Goal: Task Accomplishment & Management: Use online tool/utility

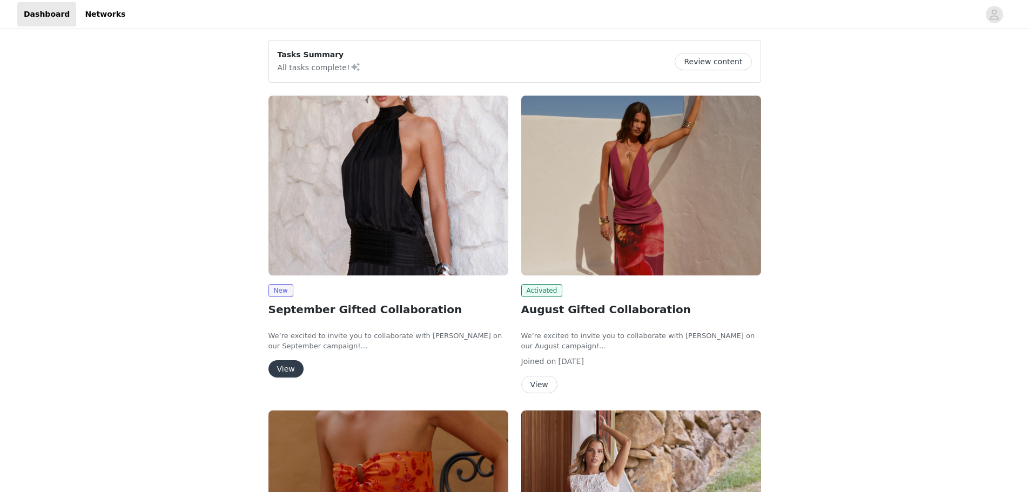
click at [286, 372] on button "View" at bounding box center [286, 368] width 35 height 17
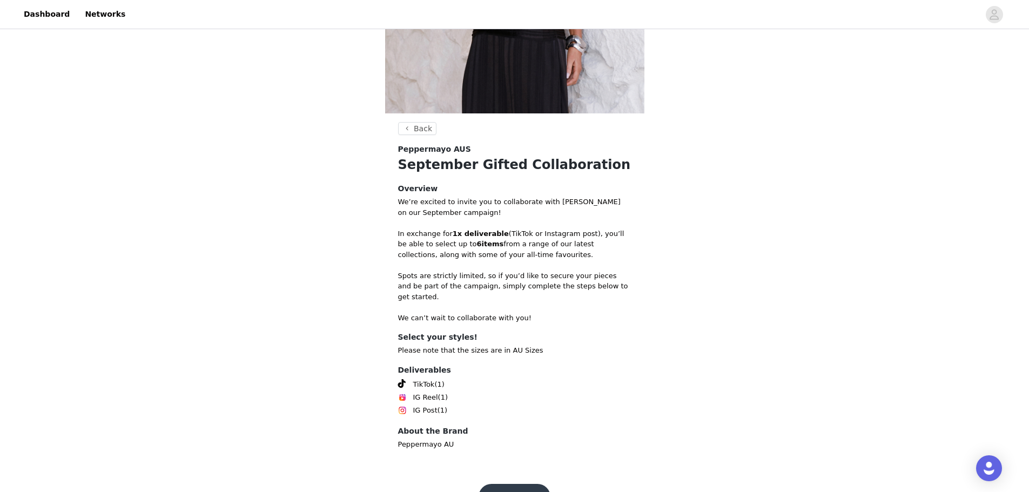
scroll to position [263, 0]
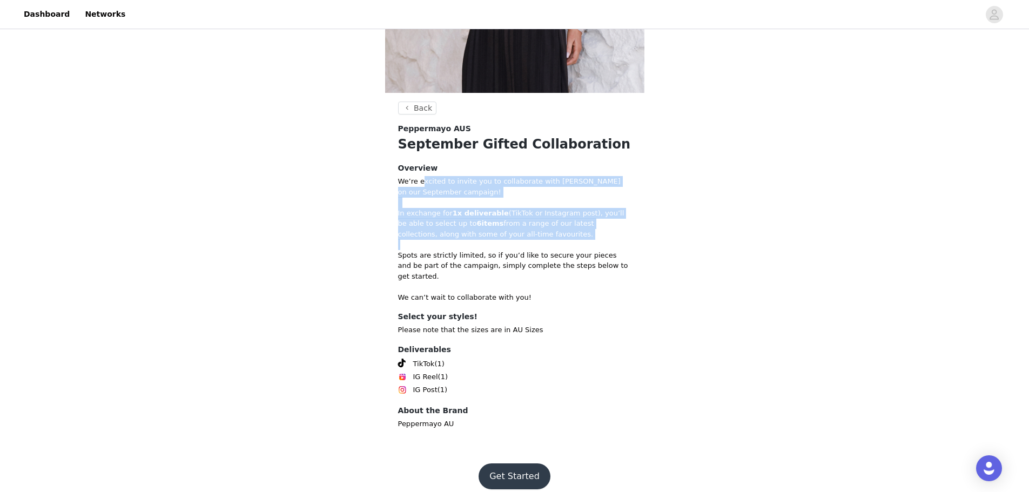
drag, startPoint x: 420, startPoint y: 183, endPoint x: 613, endPoint y: 243, distance: 202.2
click at [614, 243] on div "We’re excited to invite you to collaborate with [PERSON_NAME] on our September …" at bounding box center [514, 239] width 233 height 126
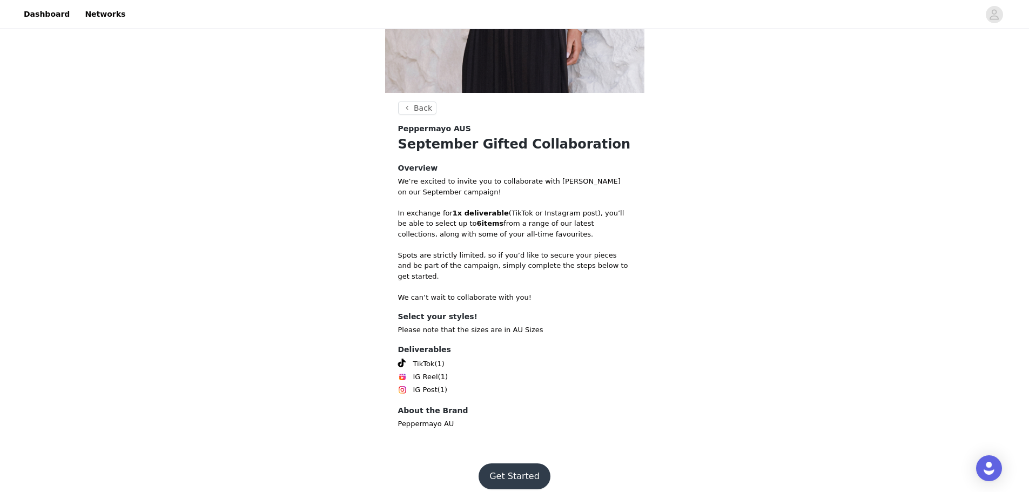
click at [517, 252] on p "Spots are strictly limited, so if you’d like to secure your pieces and be part …" at bounding box center [514, 266] width 233 height 32
click at [513, 469] on button "Get Started" at bounding box center [515, 477] width 72 height 26
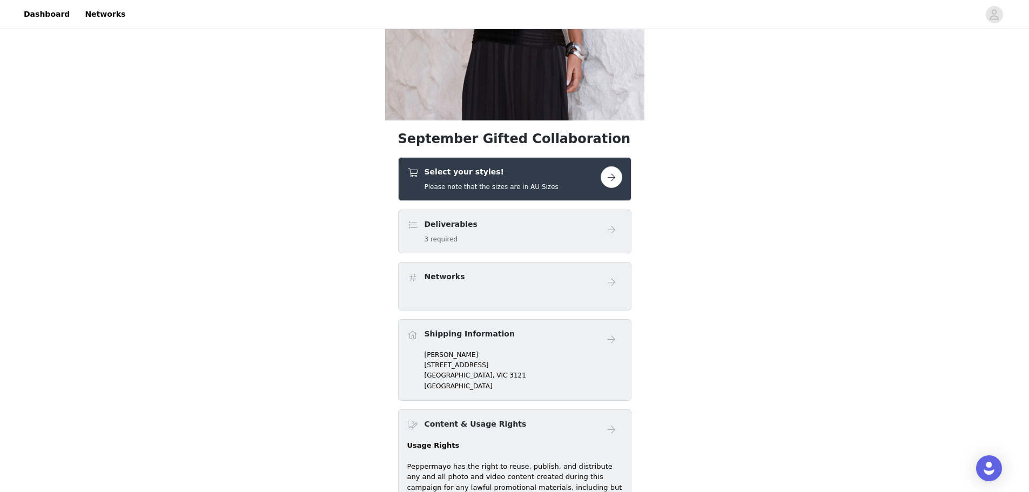
scroll to position [216, 0]
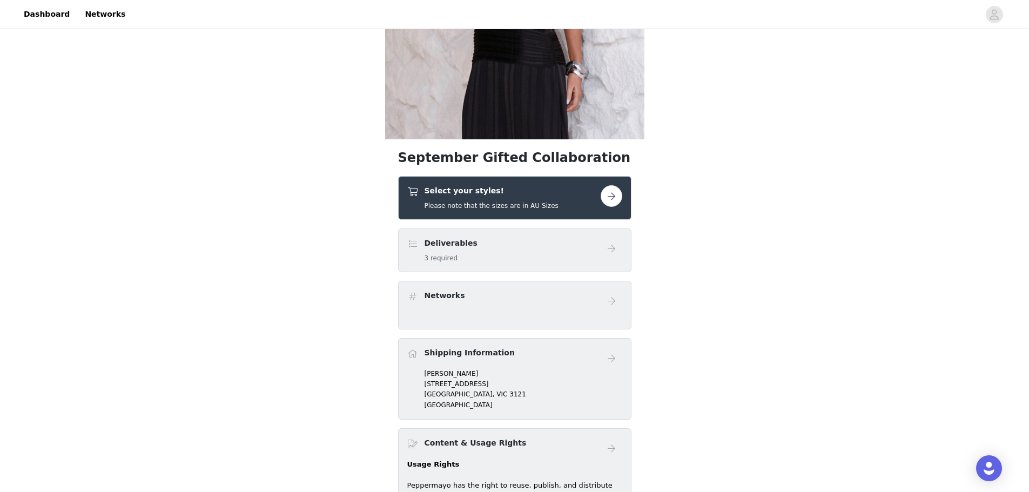
click at [603, 192] on button "button" at bounding box center [612, 196] width 22 height 22
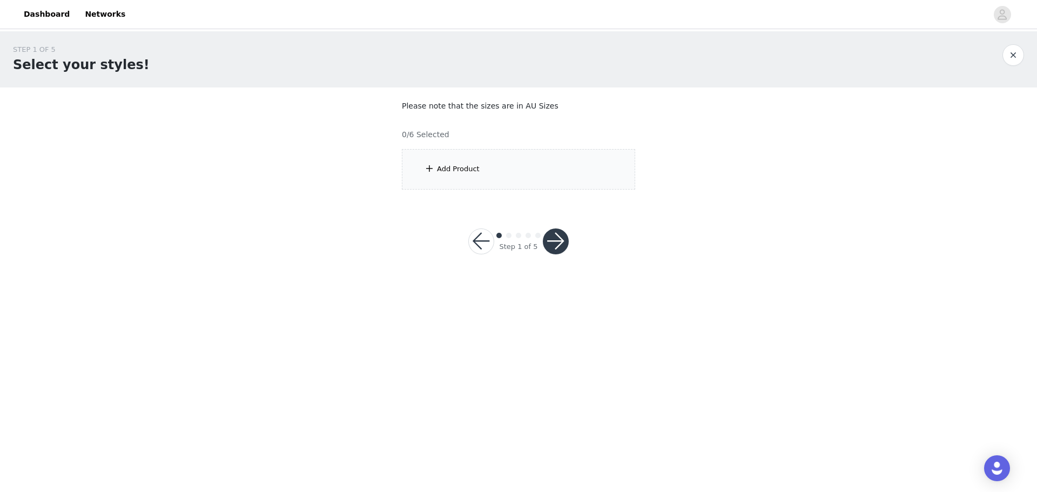
click at [459, 171] on div "Add Product" at bounding box center [458, 169] width 43 height 11
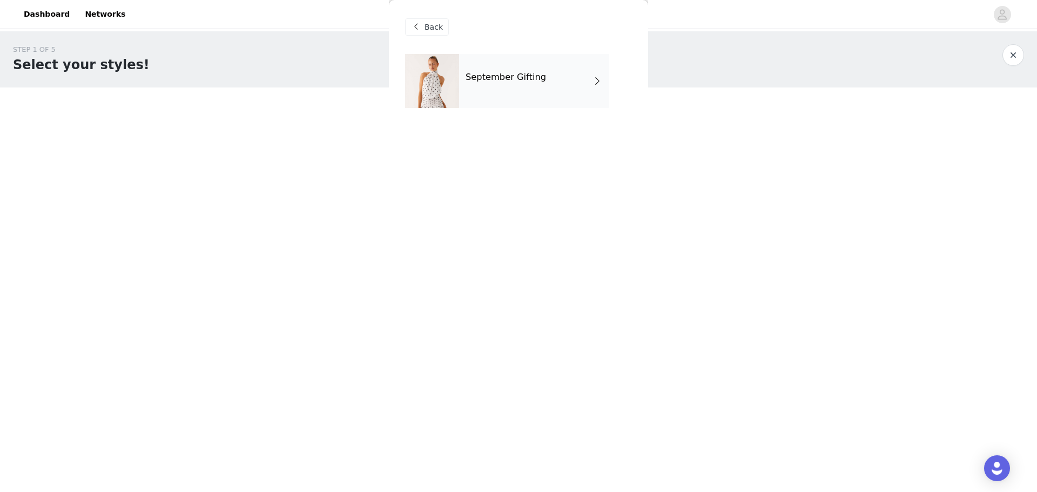
click at [545, 89] on div "September Gifting" at bounding box center [534, 81] width 150 height 54
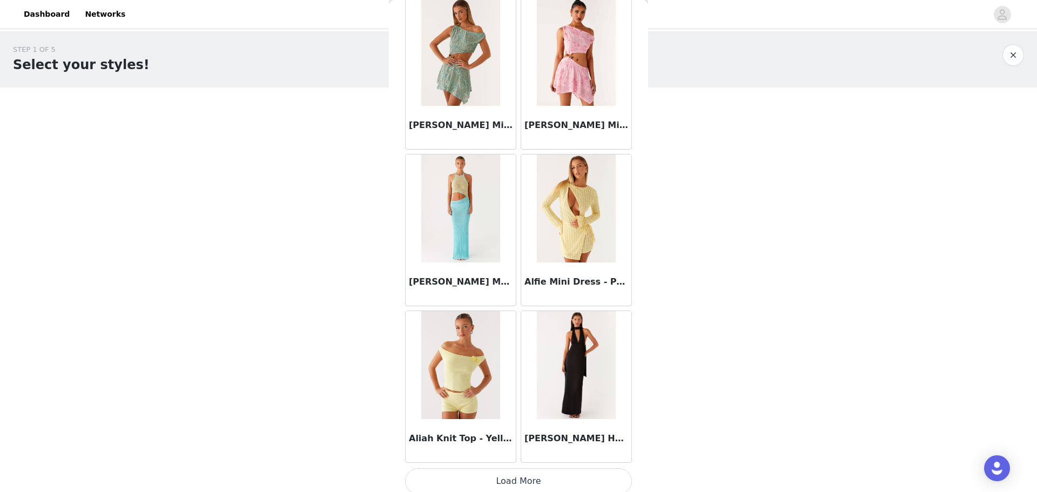
scroll to position [1161, 0]
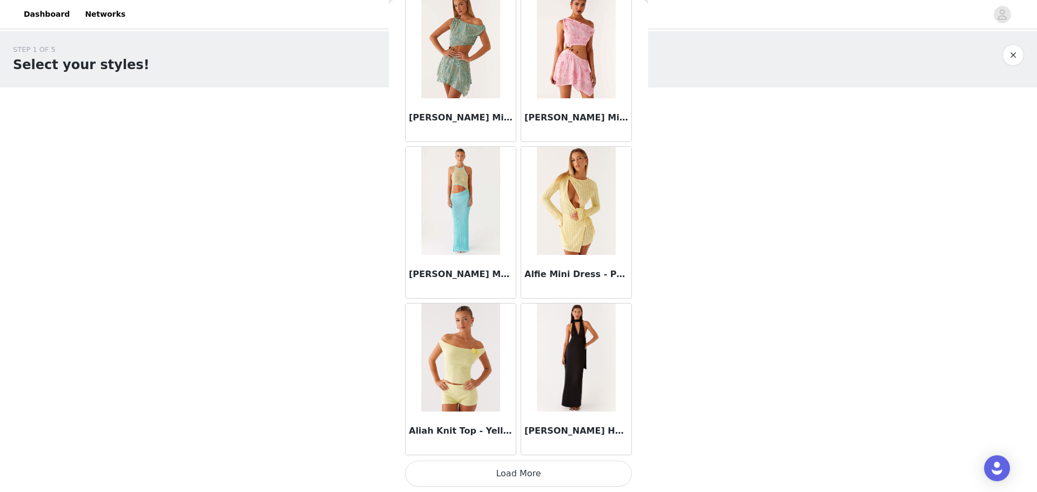
click at [539, 475] on button "Load More" at bounding box center [518, 474] width 227 height 26
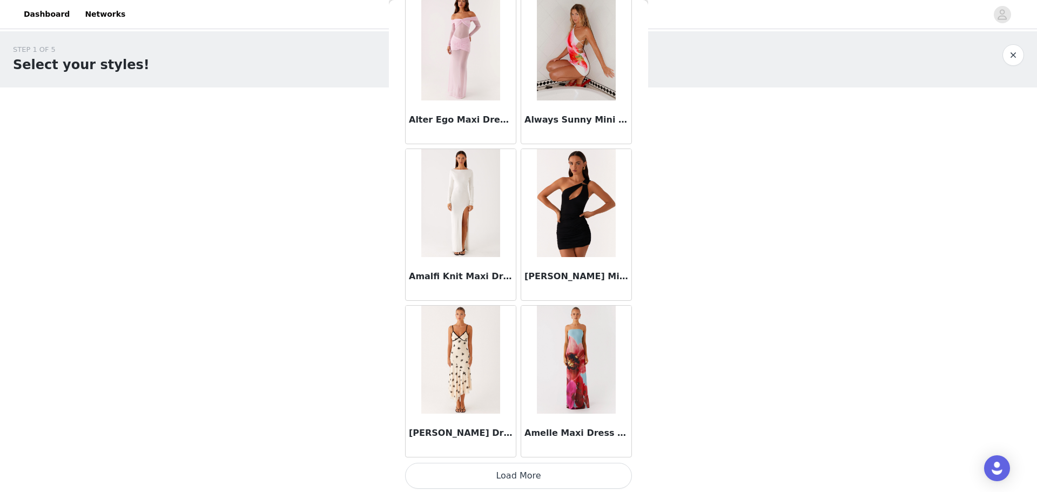
scroll to position [2728, 0]
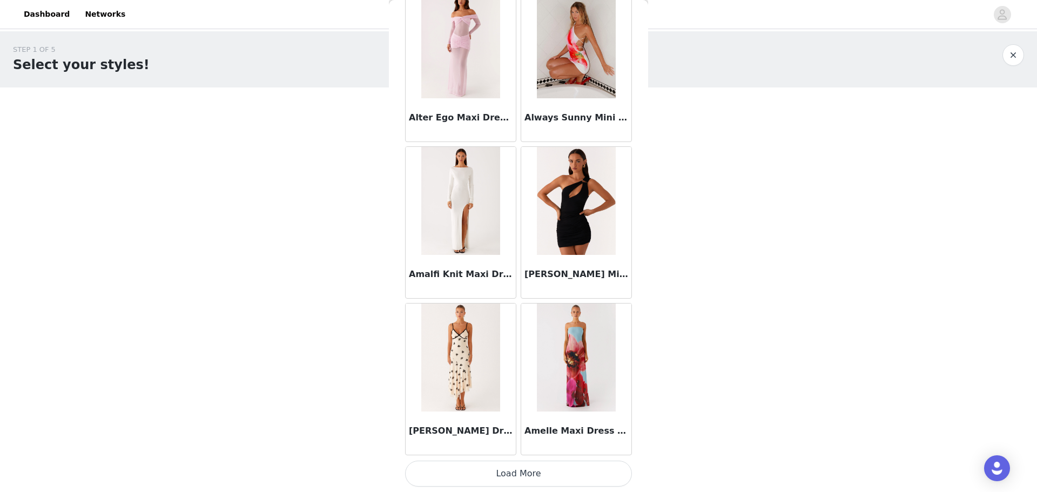
click at [516, 472] on button "Load More" at bounding box center [518, 474] width 227 height 26
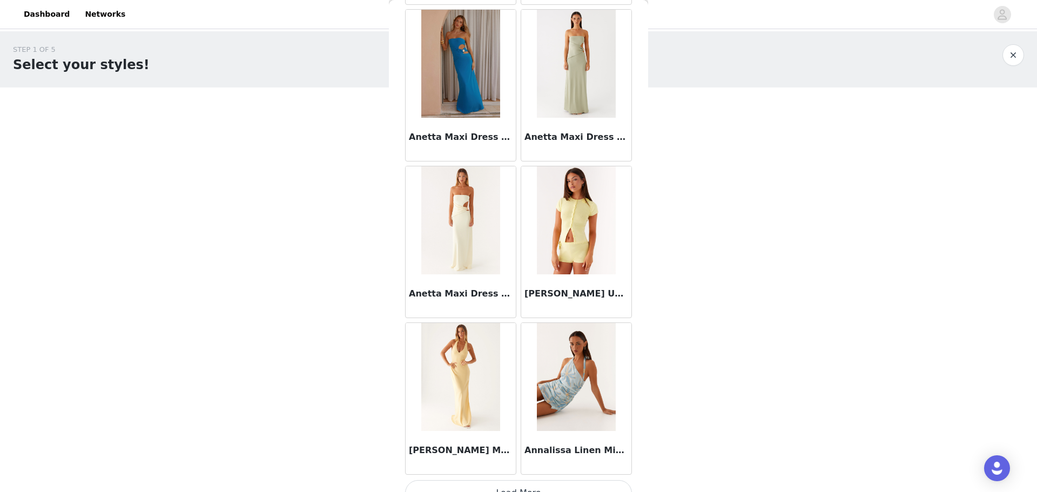
scroll to position [4295, 0]
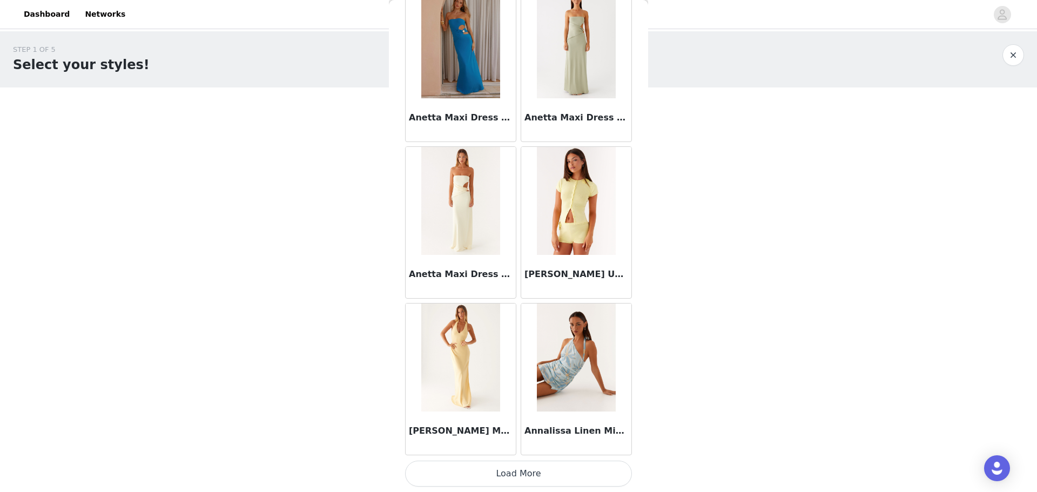
click at [536, 467] on button "Load More" at bounding box center [518, 474] width 227 height 26
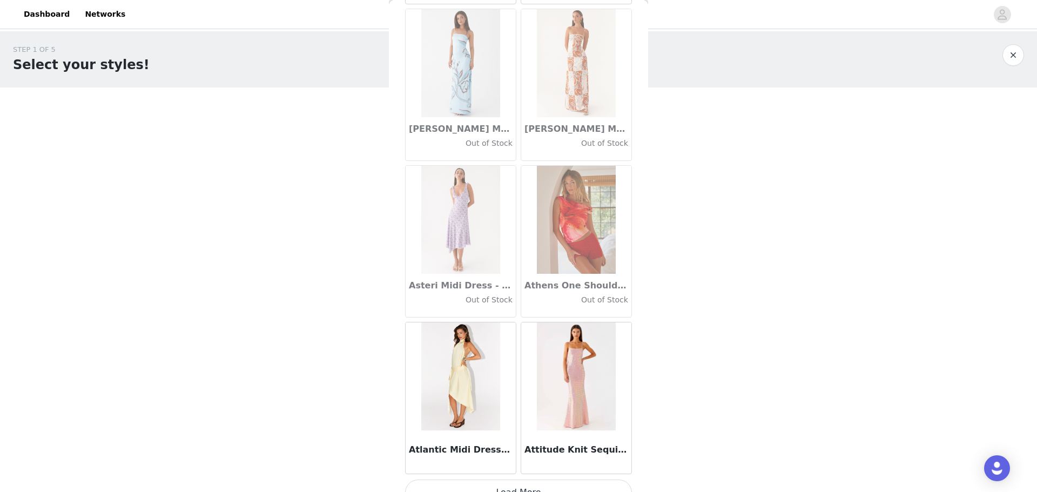
scroll to position [5862, 0]
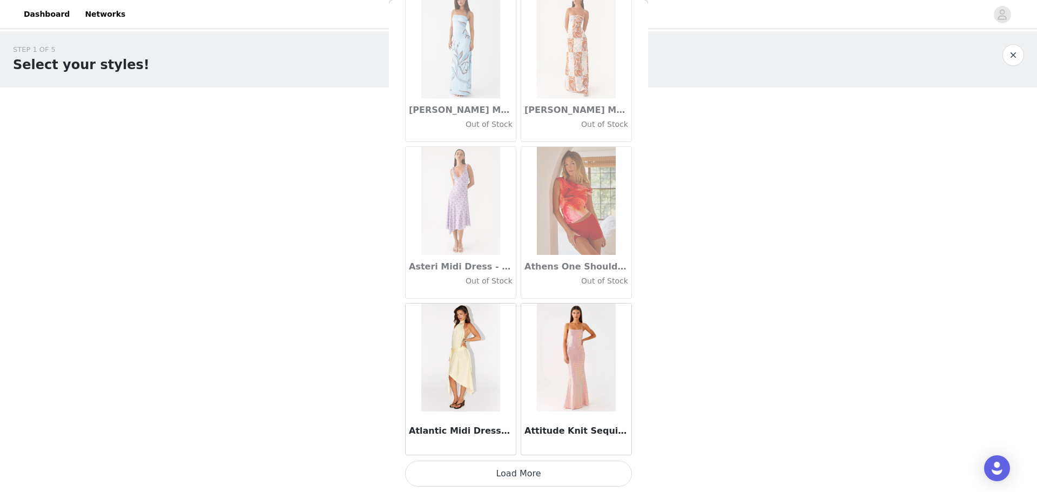
click at [528, 480] on button "Load More" at bounding box center [518, 474] width 227 height 26
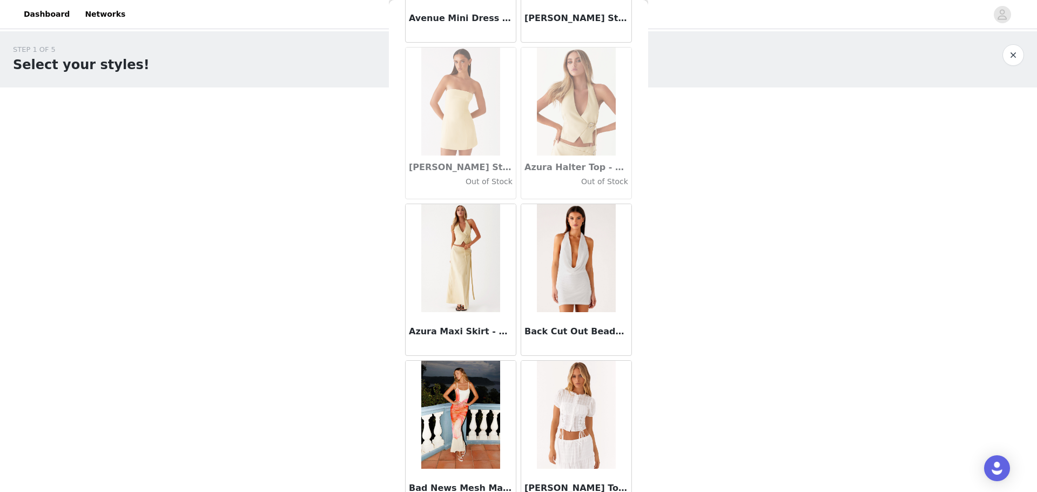
scroll to position [7428, 0]
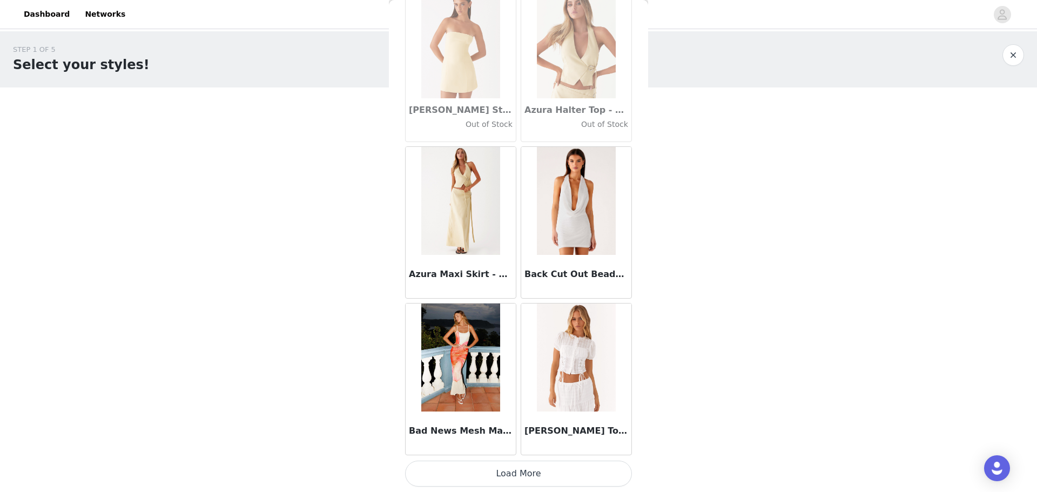
click at [519, 478] on button "Load More" at bounding box center [518, 474] width 227 height 26
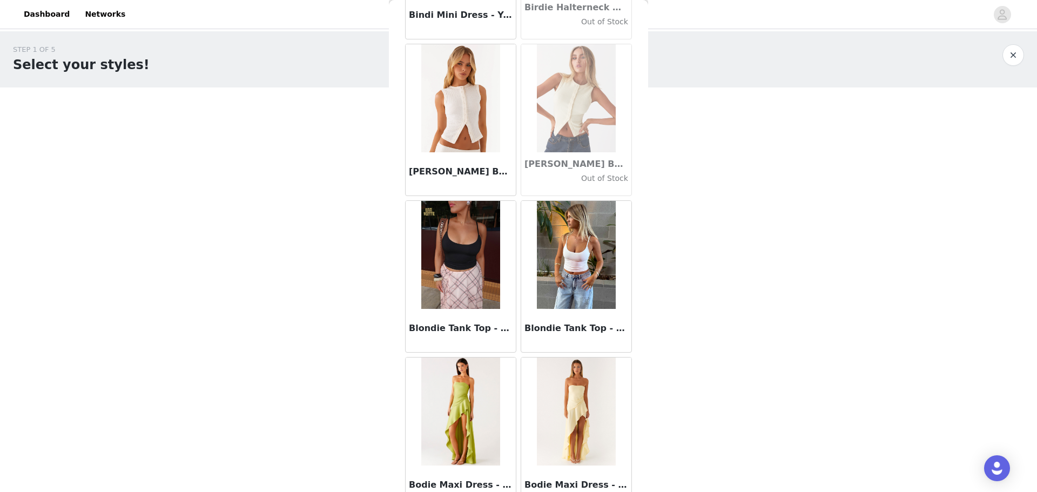
scroll to position [8995, 0]
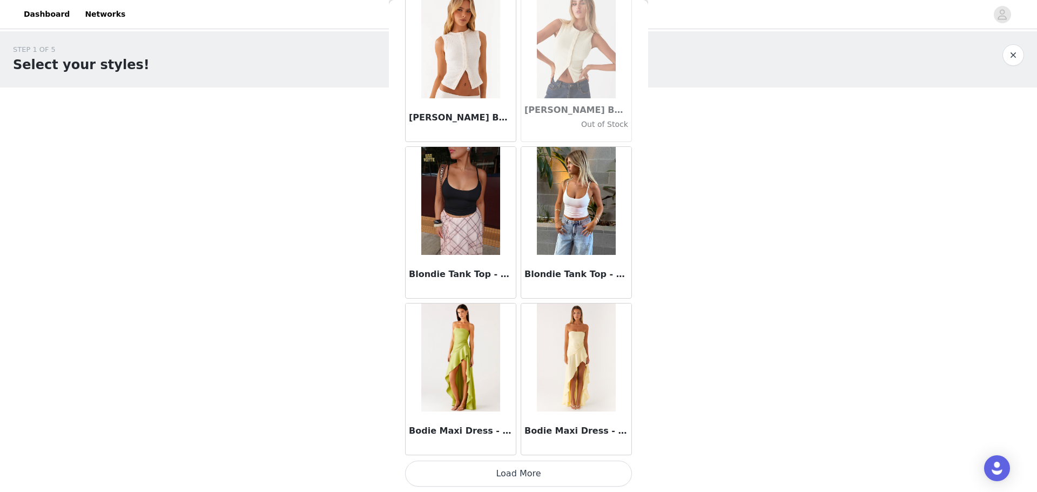
click at [516, 468] on button "Load More" at bounding box center [518, 474] width 227 height 26
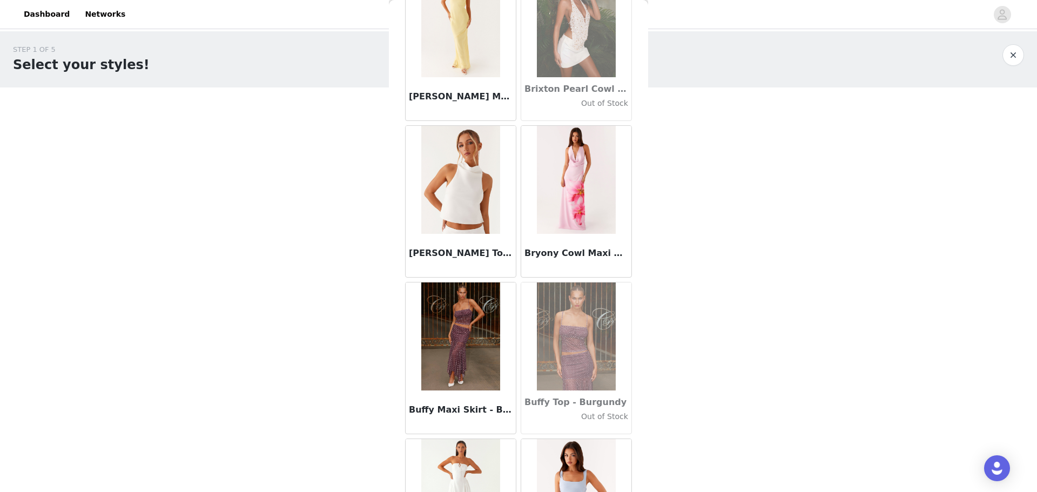
scroll to position [10292, 0]
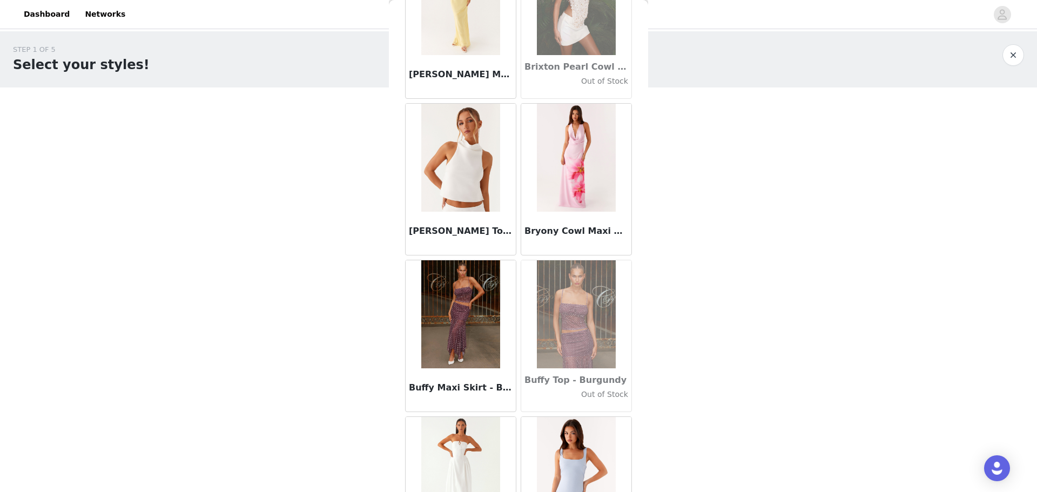
click at [470, 373] on div "Buffy Maxi Skirt - Burgundy" at bounding box center [461, 389] width 110 height 43
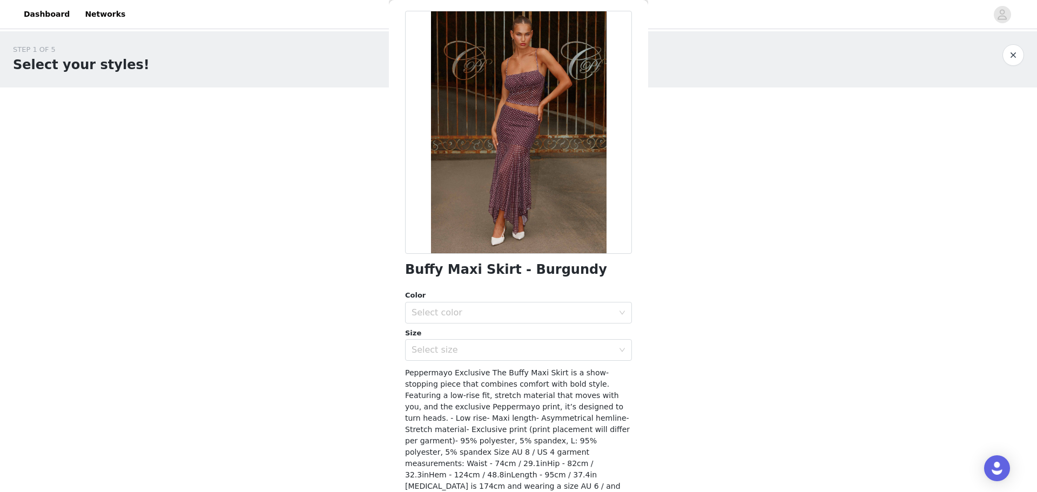
scroll to position [0, 0]
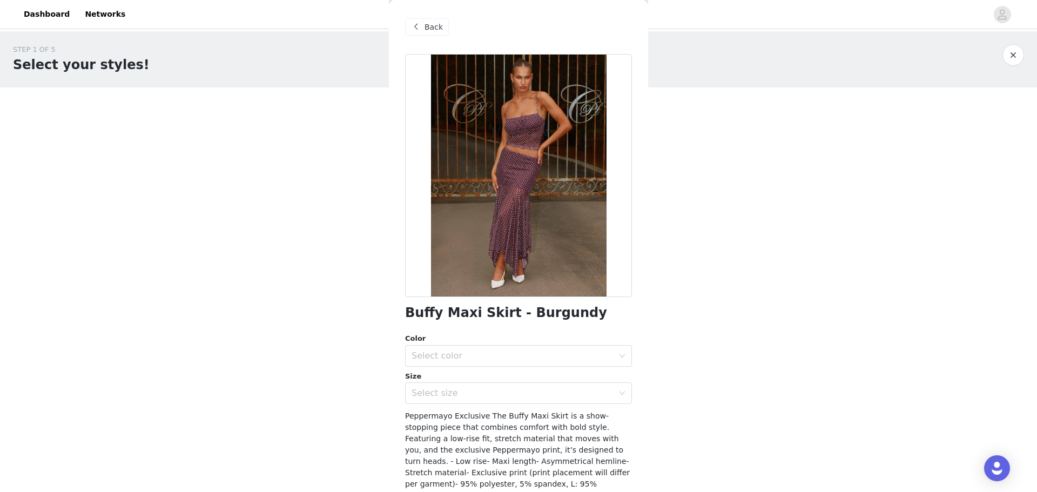
click at [422, 29] on span at bounding box center [416, 27] width 13 height 13
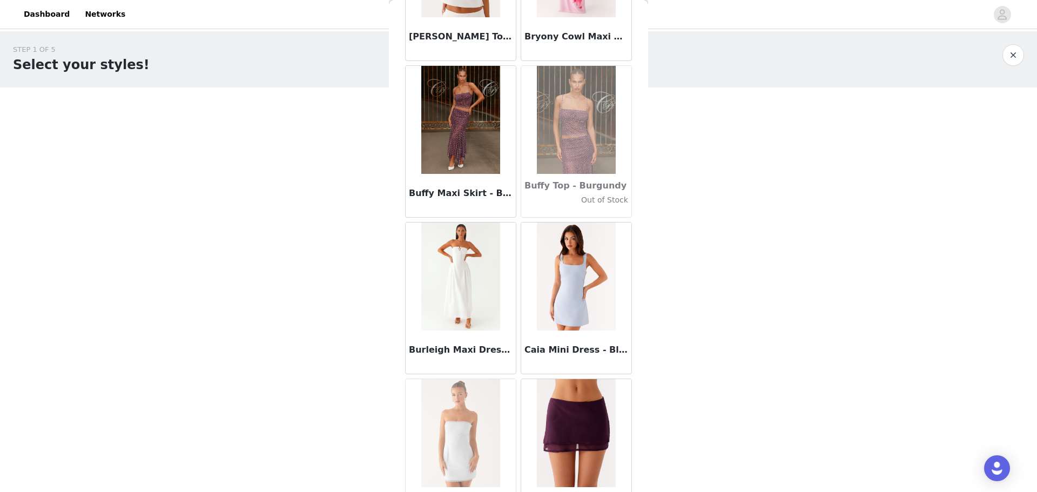
scroll to position [10562, 0]
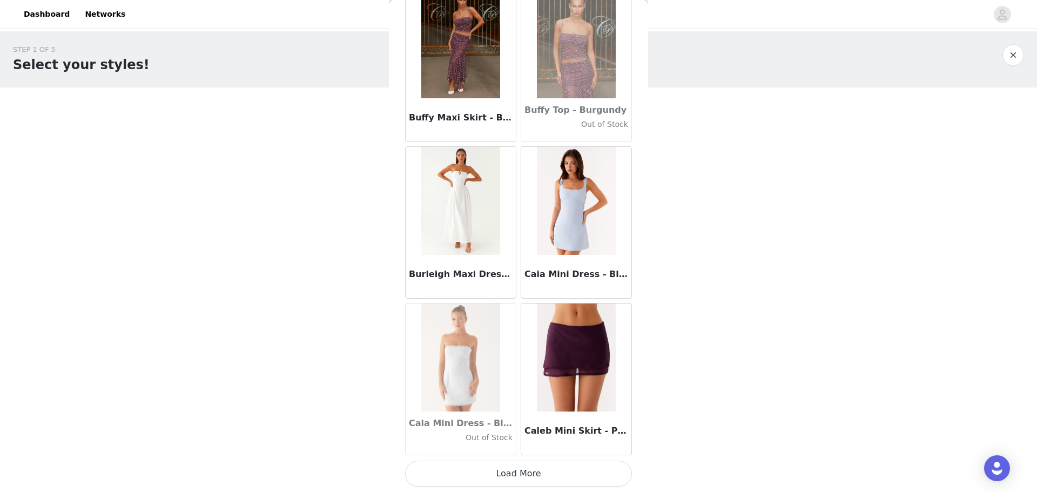
click at [547, 467] on button "Load More" at bounding box center [518, 474] width 227 height 26
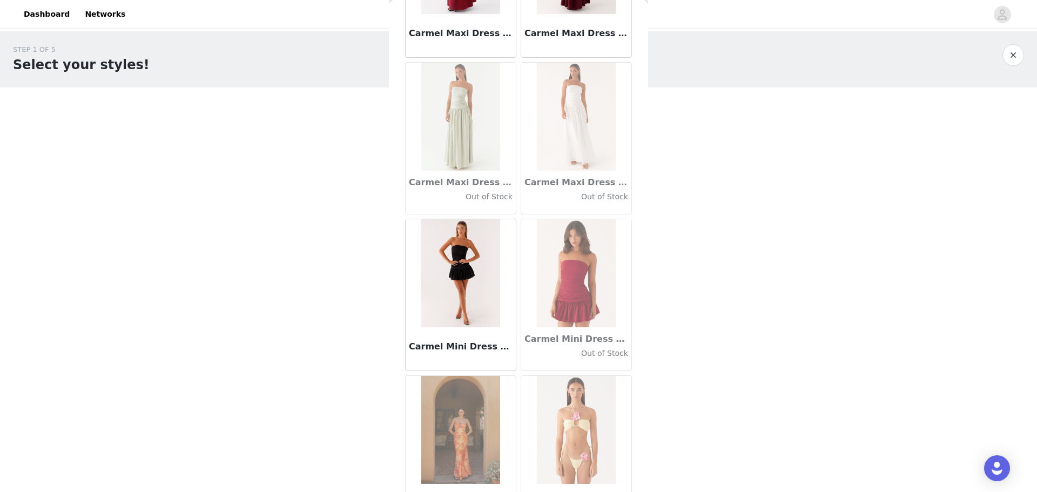
scroll to position [12129, 0]
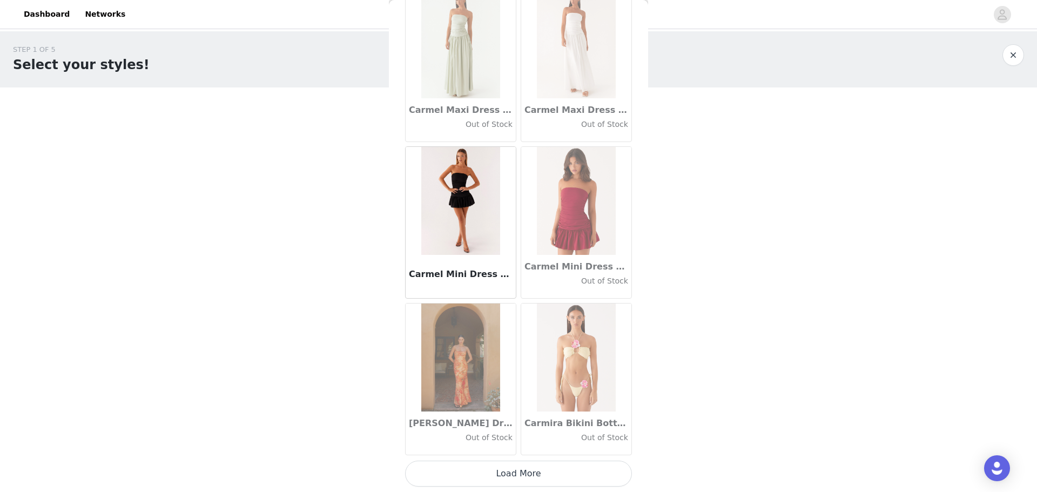
click at [501, 478] on button "Load More" at bounding box center [518, 474] width 227 height 26
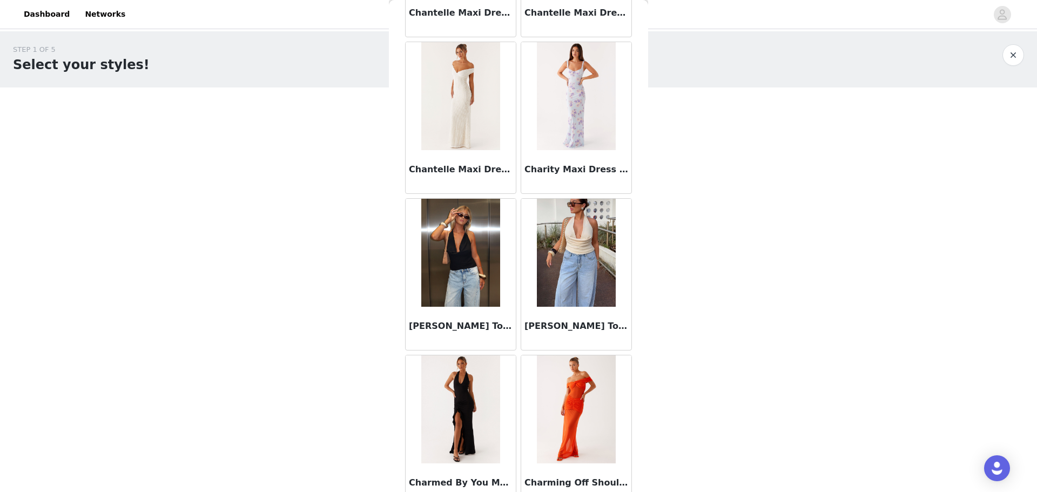
scroll to position [13696, 0]
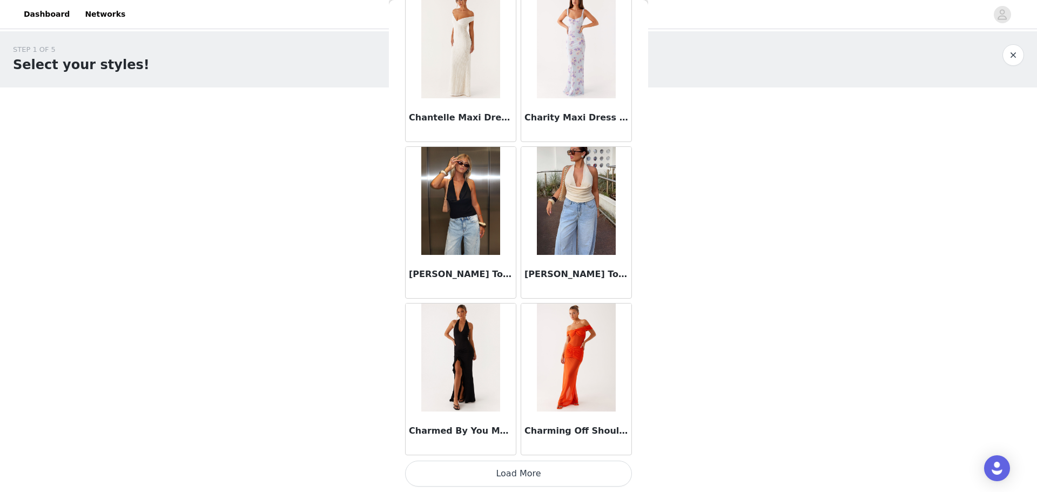
click at [513, 474] on button "Load More" at bounding box center [518, 474] width 227 height 26
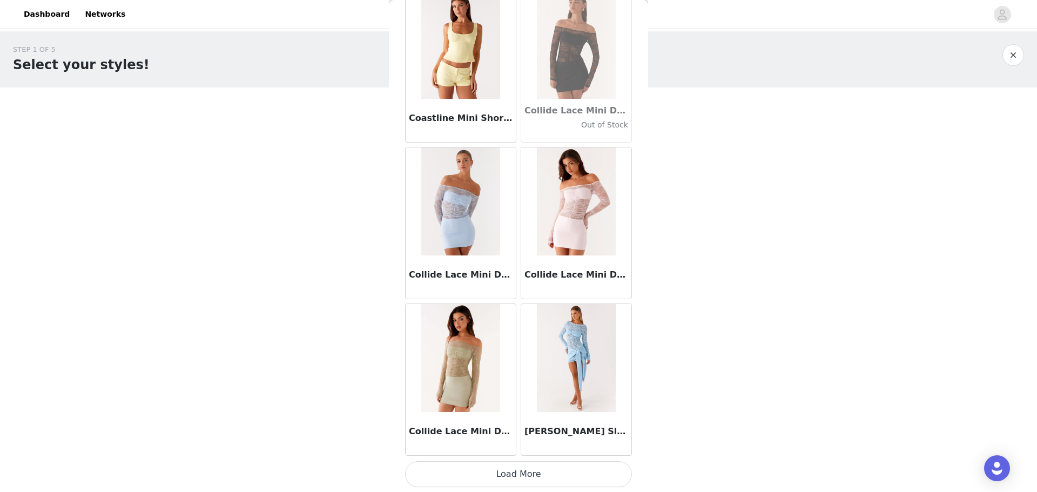
scroll to position [15263, 0]
click at [521, 467] on button "Load More" at bounding box center [518, 474] width 227 height 26
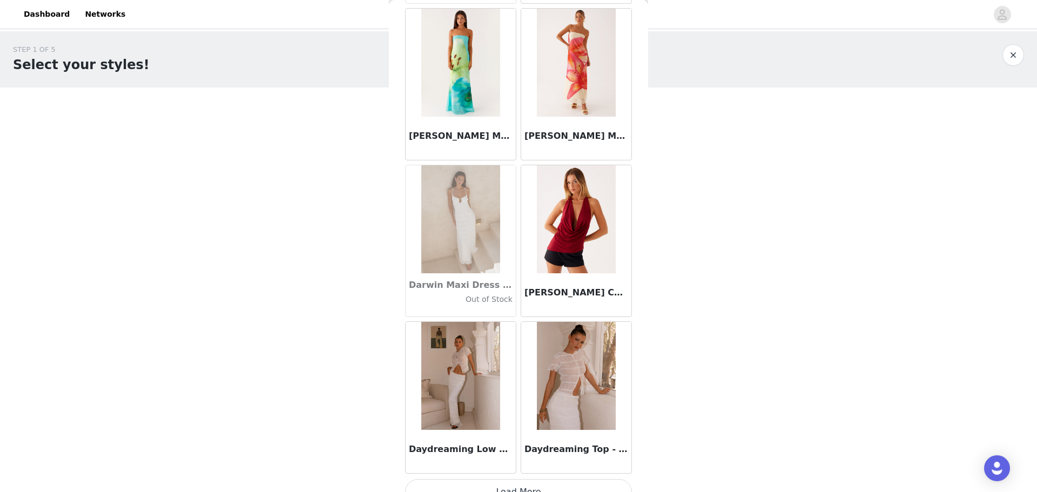
scroll to position [16829, 0]
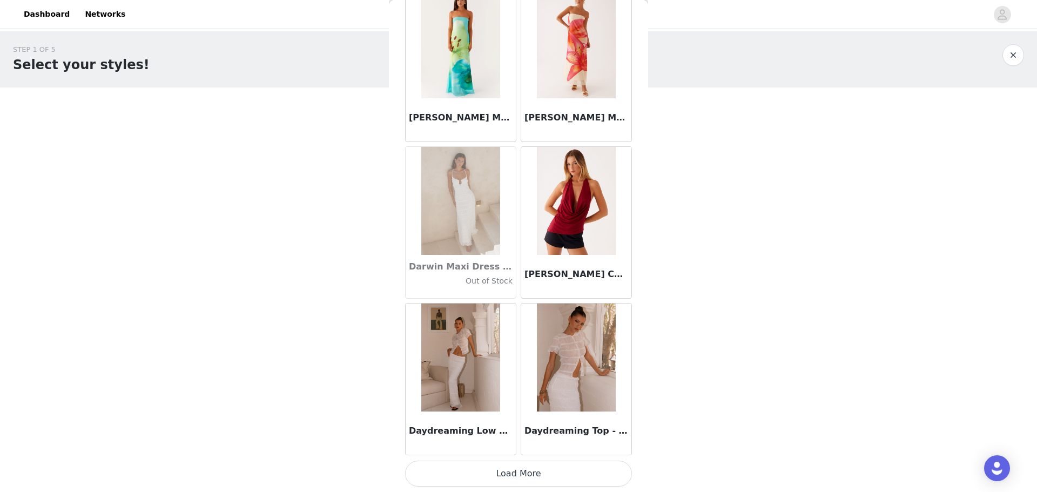
click at [520, 471] on button "Load More" at bounding box center [518, 474] width 227 height 26
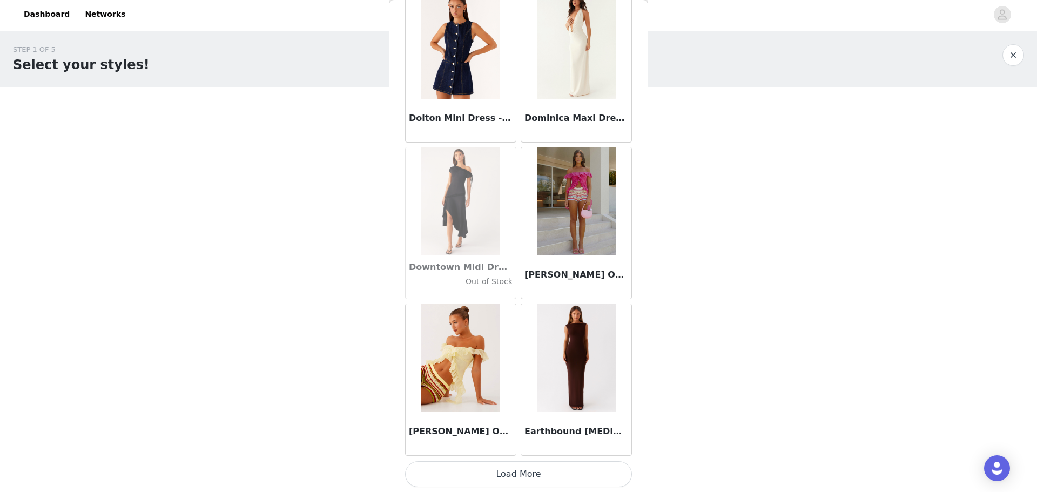
scroll to position [18396, 0]
click at [540, 475] on button "Load More" at bounding box center [518, 474] width 227 height 26
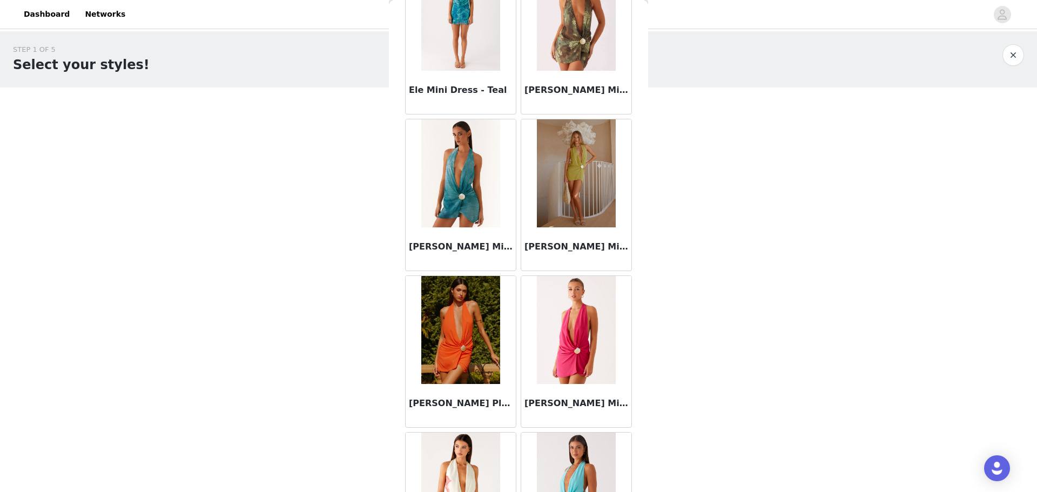
scroll to position [19963, 0]
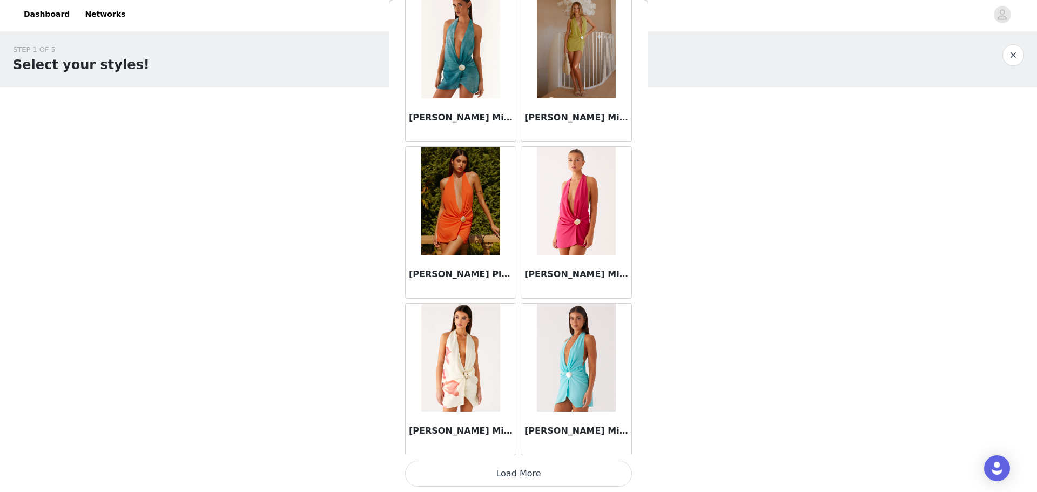
click at [529, 475] on button "Load More" at bounding box center [518, 474] width 227 height 26
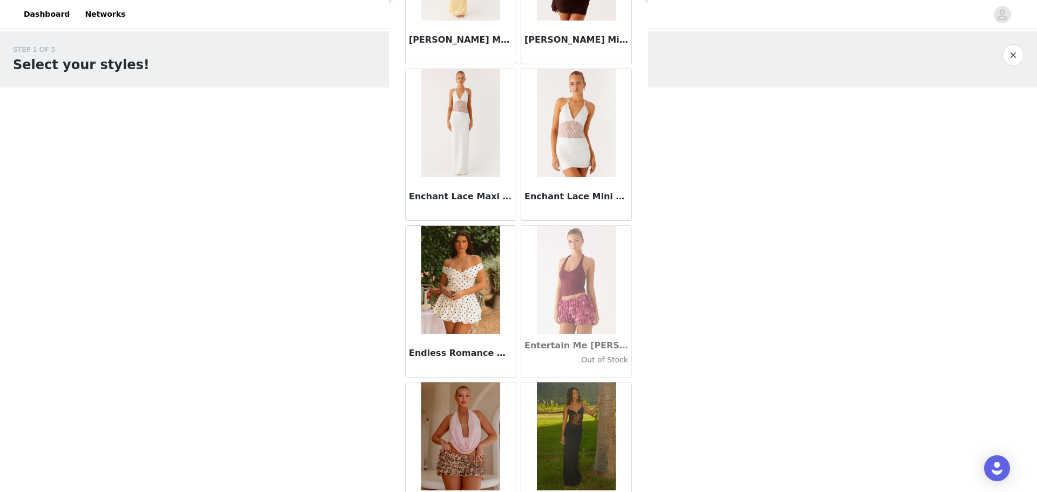
scroll to position [21530, 0]
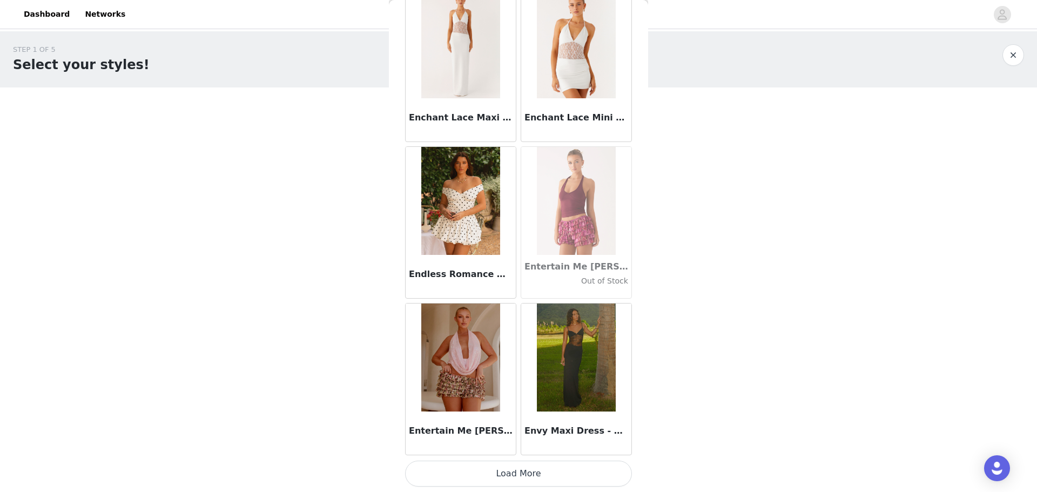
click at [531, 464] on button "Load More" at bounding box center [518, 474] width 227 height 26
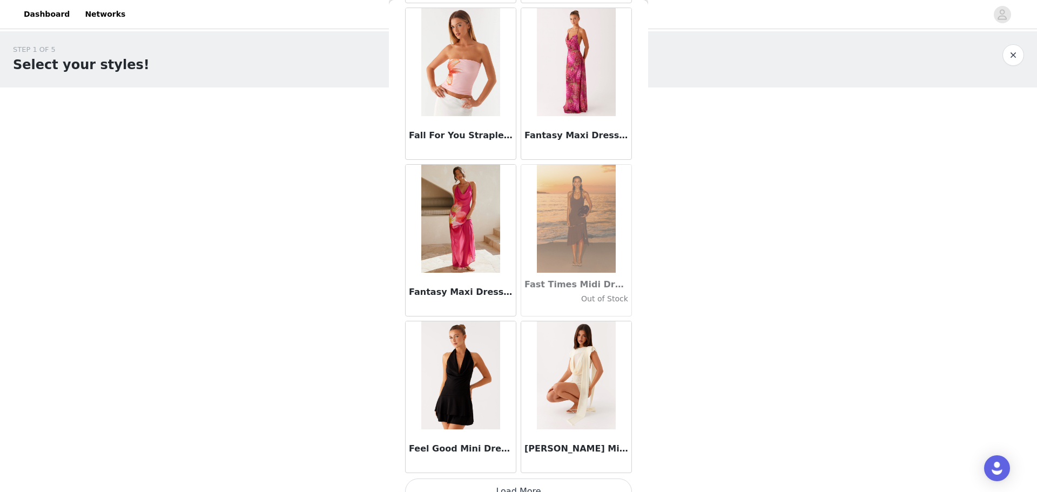
scroll to position [23097, 0]
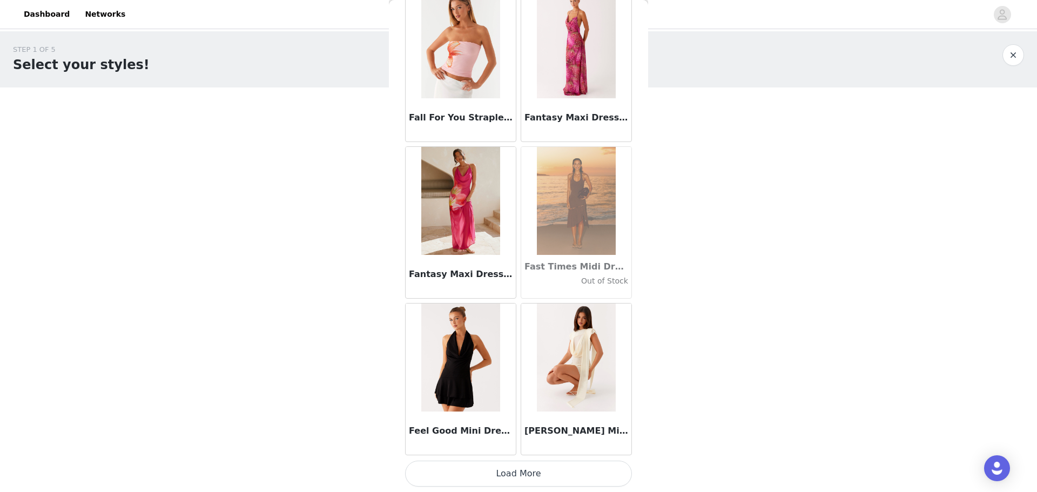
drag, startPoint x: 514, startPoint y: 470, endPoint x: 517, endPoint y: 461, distance: 8.4
click at [514, 470] on button "Load More" at bounding box center [518, 474] width 227 height 26
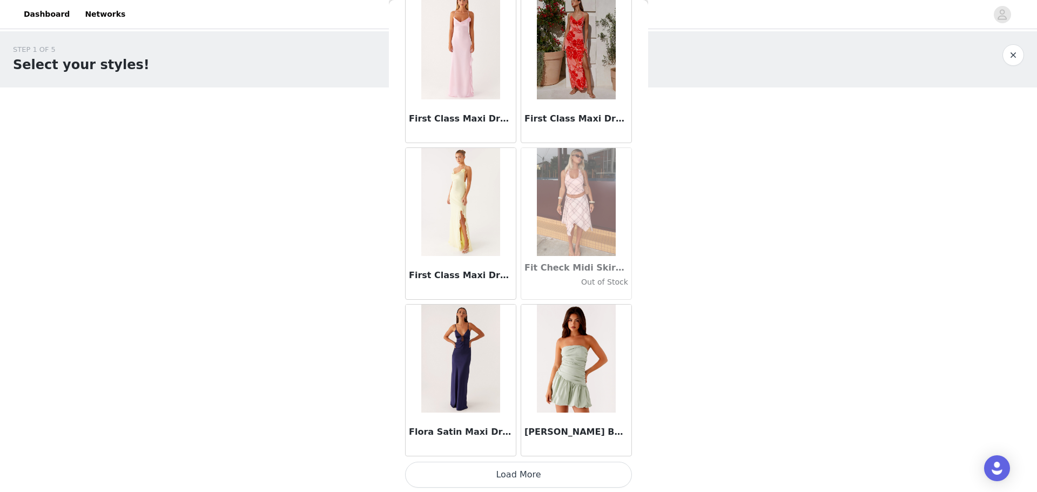
scroll to position [24664, 0]
click at [545, 470] on button "Load More" at bounding box center [518, 474] width 227 height 26
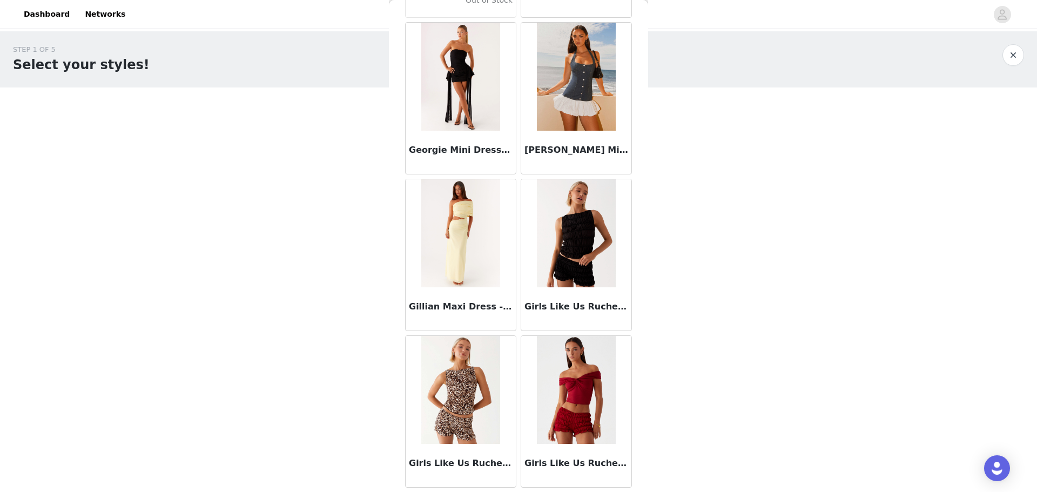
scroll to position [26230, 0]
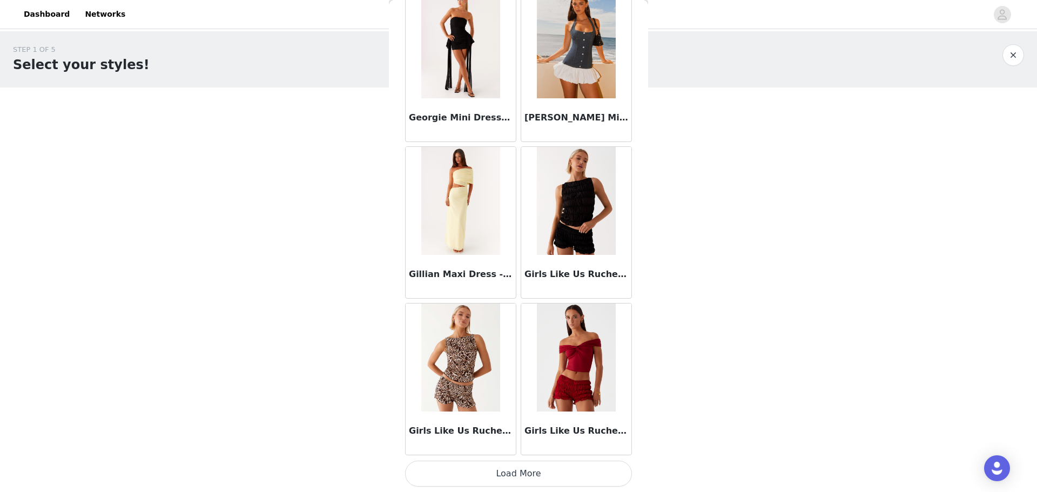
click at [540, 478] on button "Load More" at bounding box center [518, 474] width 227 height 26
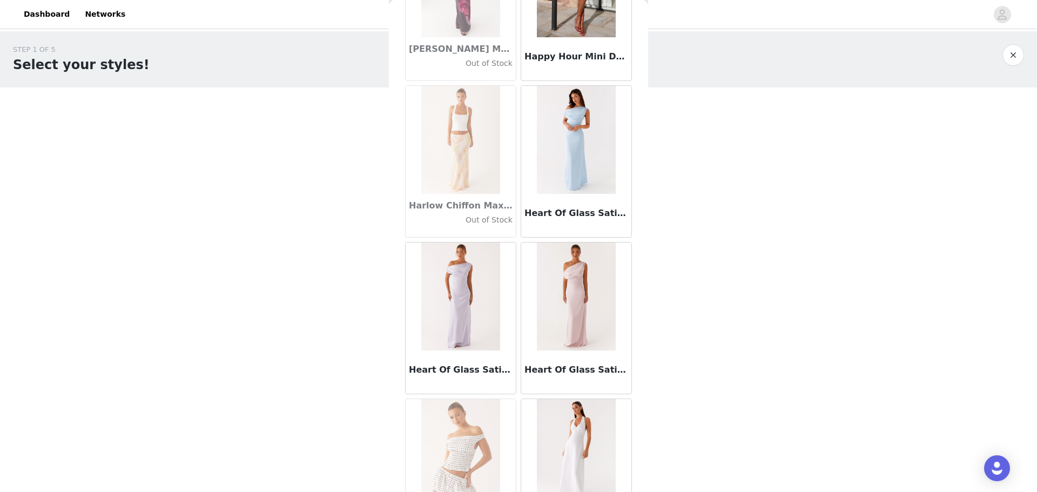
scroll to position [27797, 0]
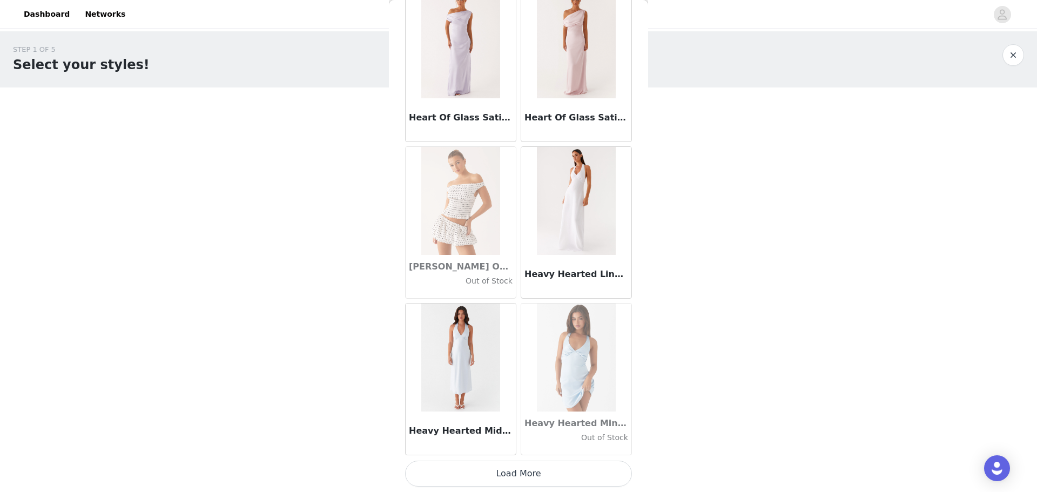
click at [519, 472] on button "Load More" at bounding box center [518, 474] width 227 height 26
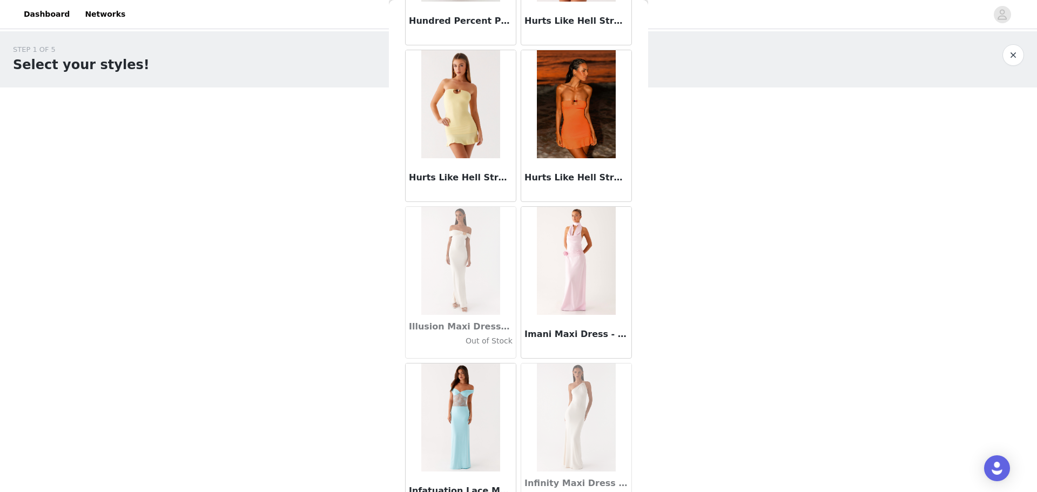
scroll to position [29364, 0]
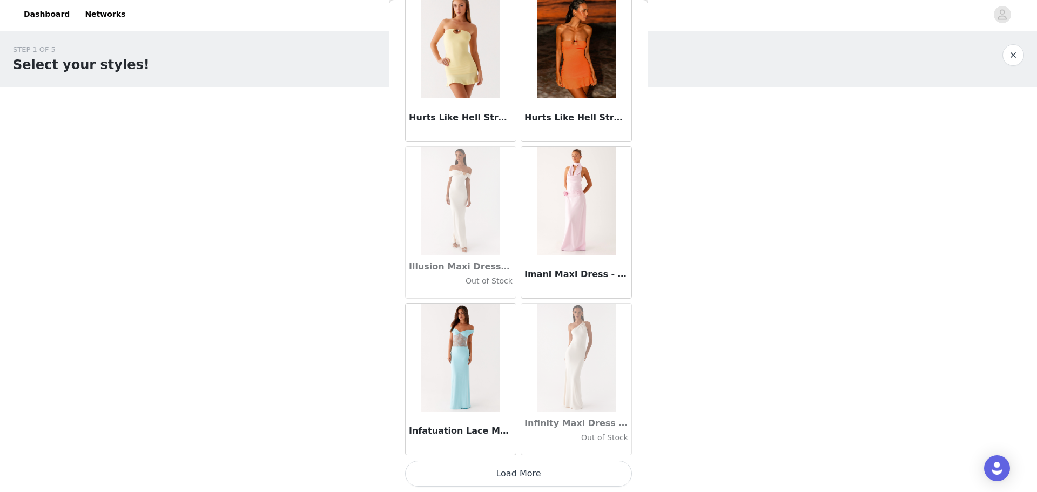
click at [511, 478] on button "Load More" at bounding box center [518, 474] width 227 height 26
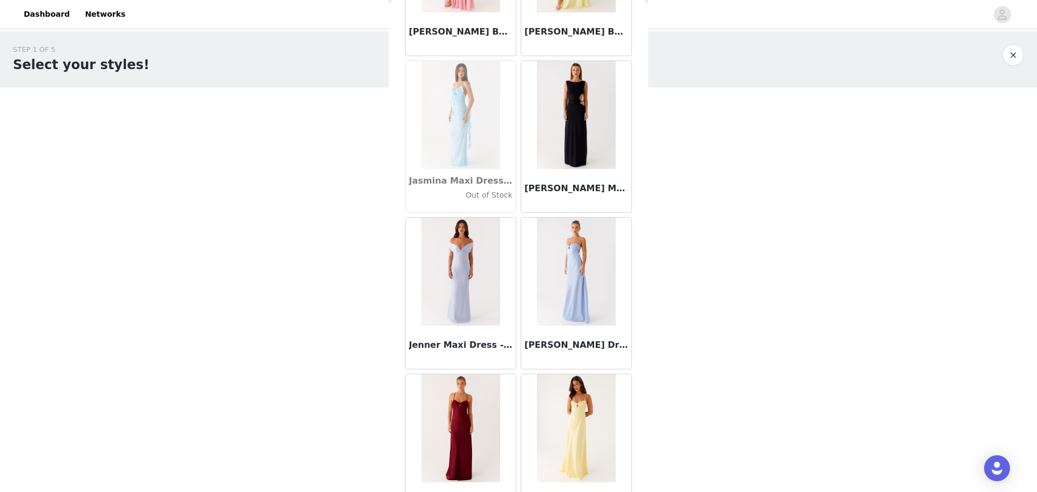
scroll to position [30931, 0]
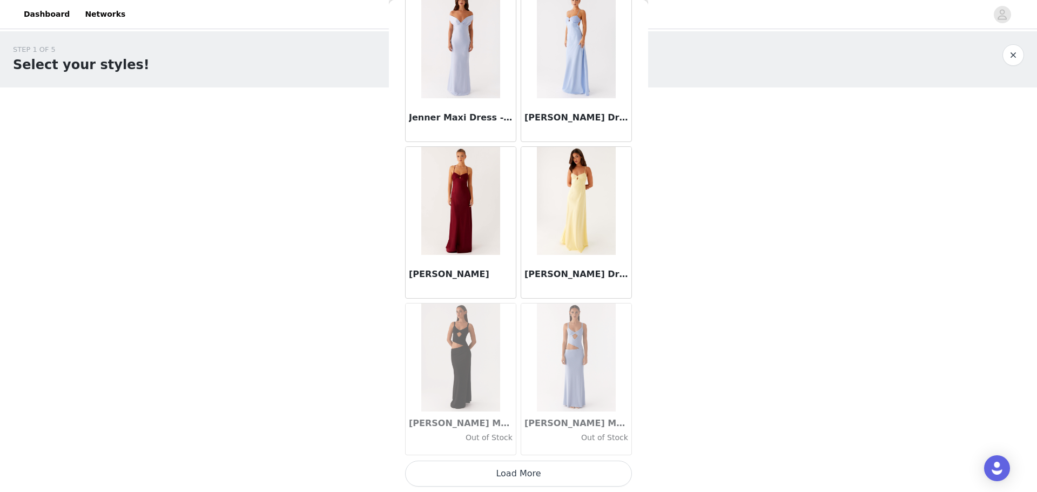
click at [523, 466] on button "Load More" at bounding box center [518, 474] width 227 height 26
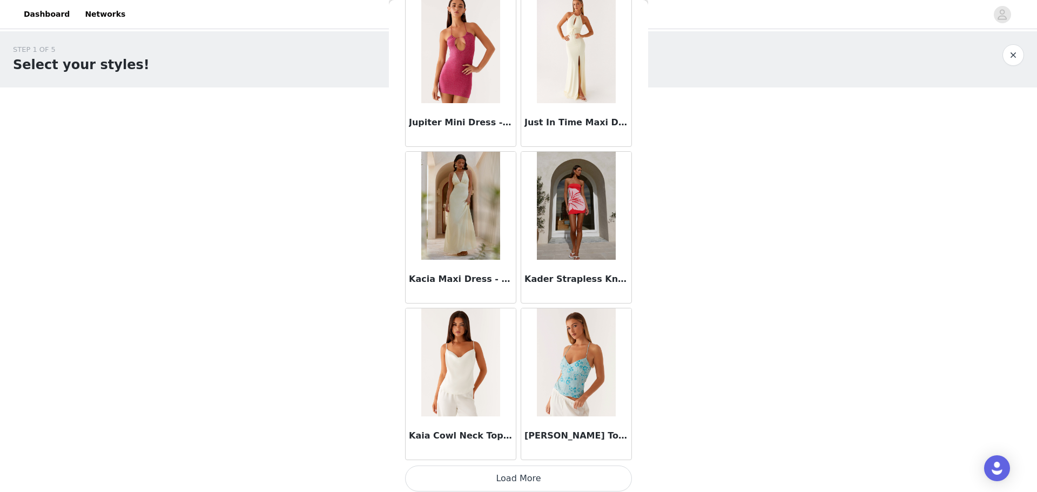
scroll to position [32498, 0]
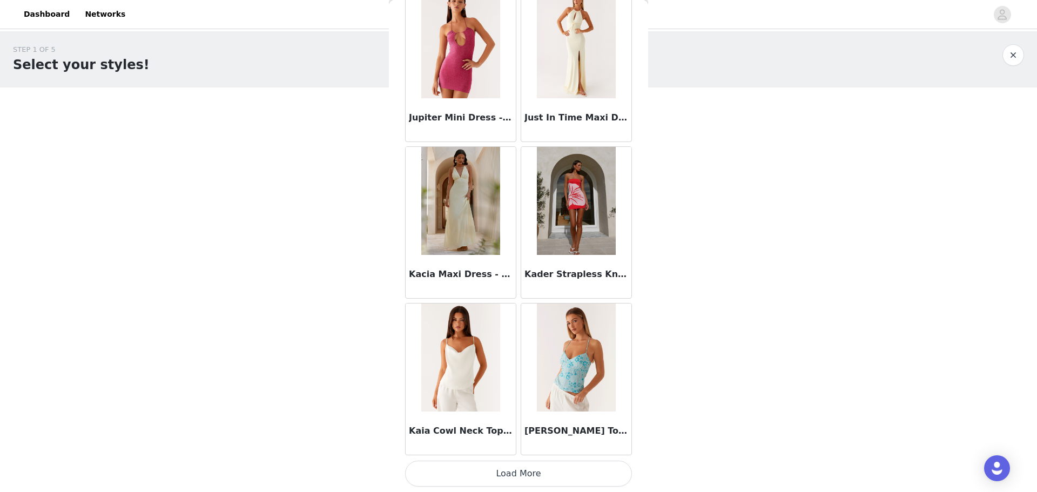
click at [516, 475] on button "Load More" at bounding box center [518, 474] width 227 height 26
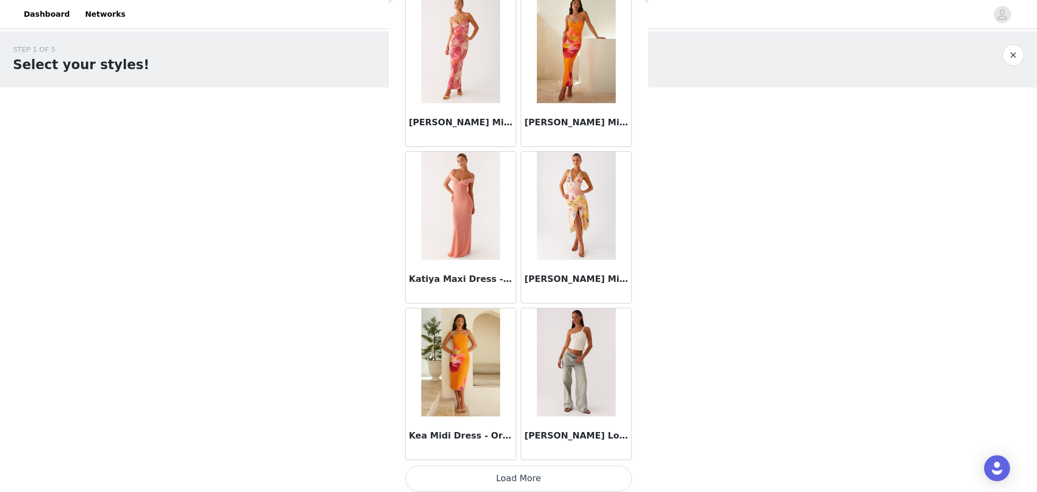
scroll to position [34065, 0]
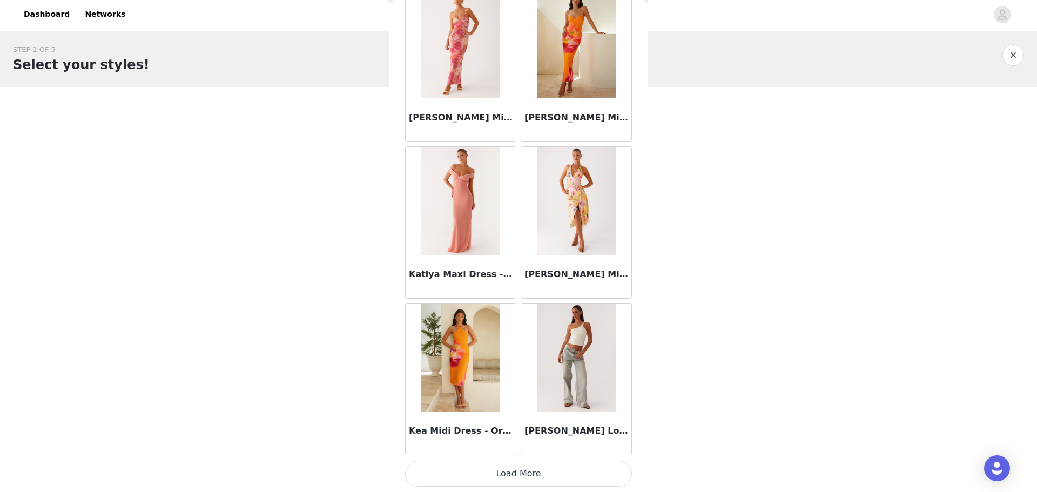
click at [516, 465] on button "Load More" at bounding box center [518, 474] width 227 height 26
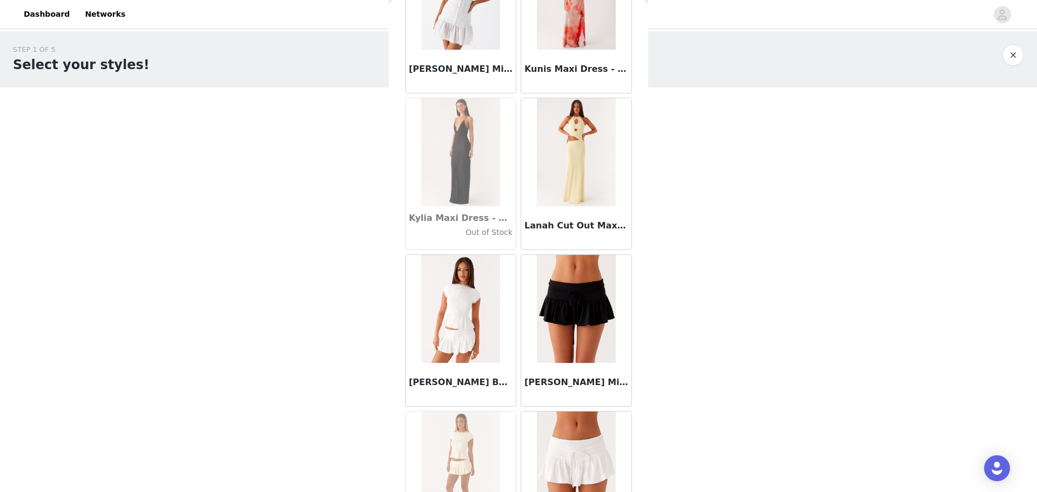
scroll to position [35632, 0]
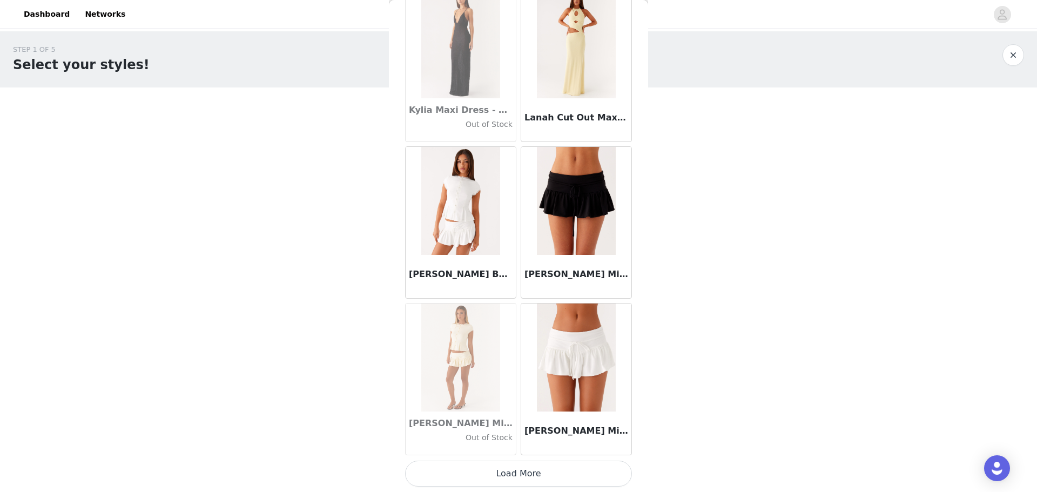
click at [548, 474] on button "Load More" at bounding box center [518, 474] width 227 height 26
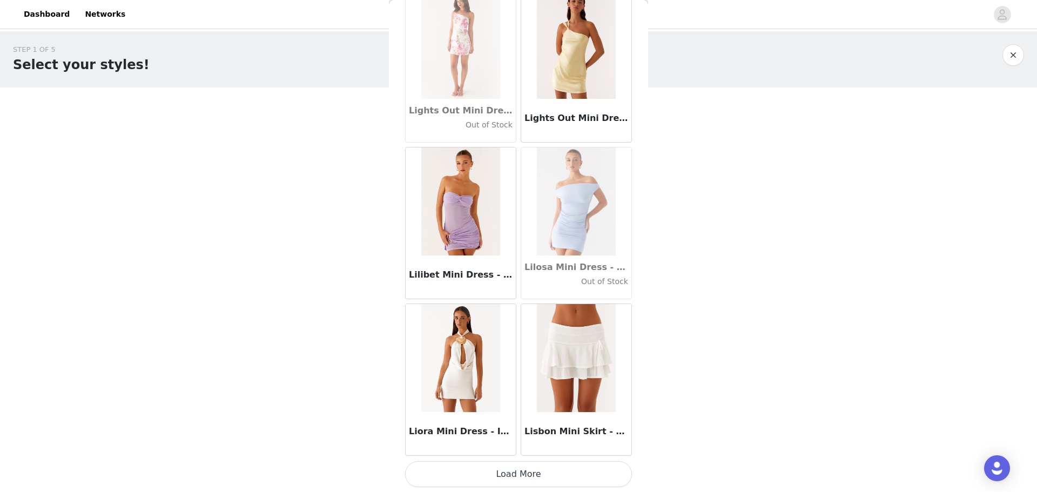
scroll to position [37198, 0]
click at [536, 472] on button "Load More" at bounding box center [518, 474] width 227 height 26
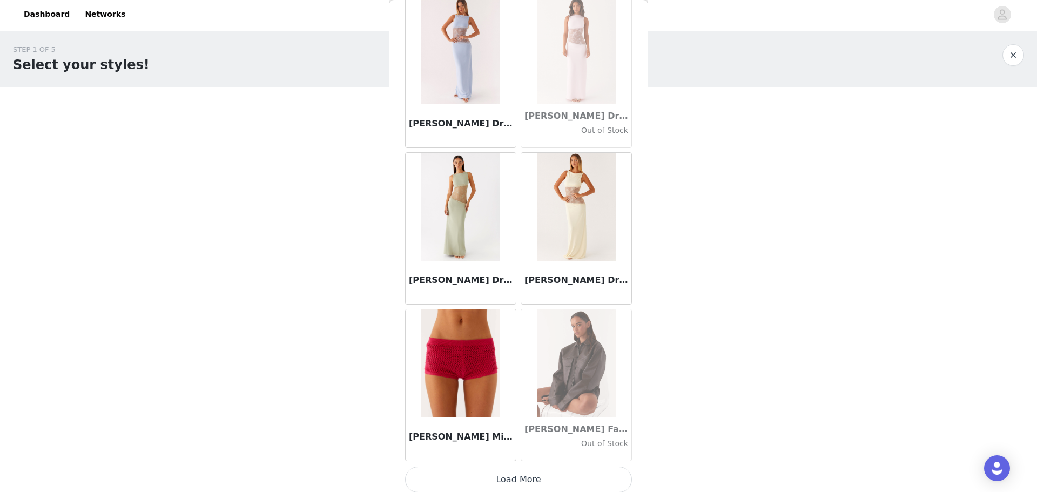
scroll to position [38765, 0]
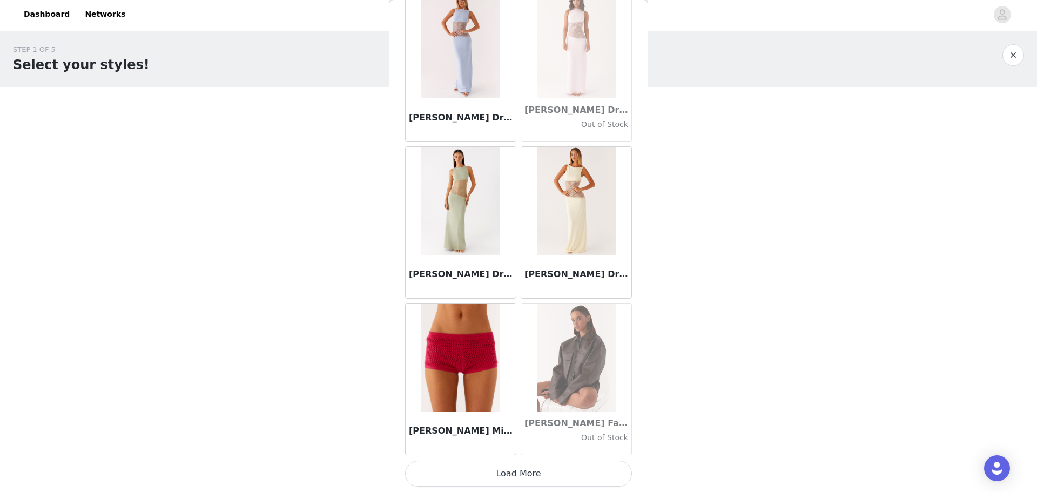
click at [519, 477] on button "Load More" at bounding box center [518, 474] width 227 height 26
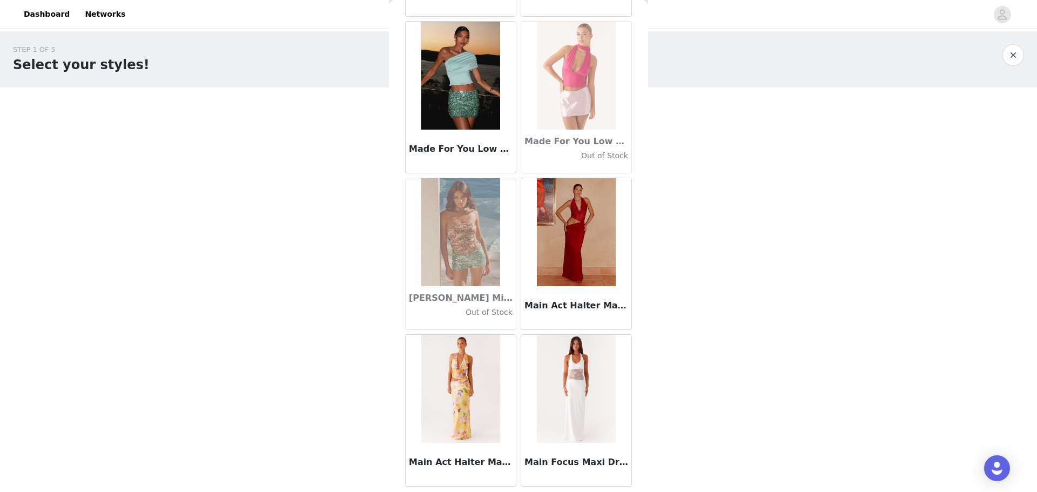
scroll to position [40332, 0]
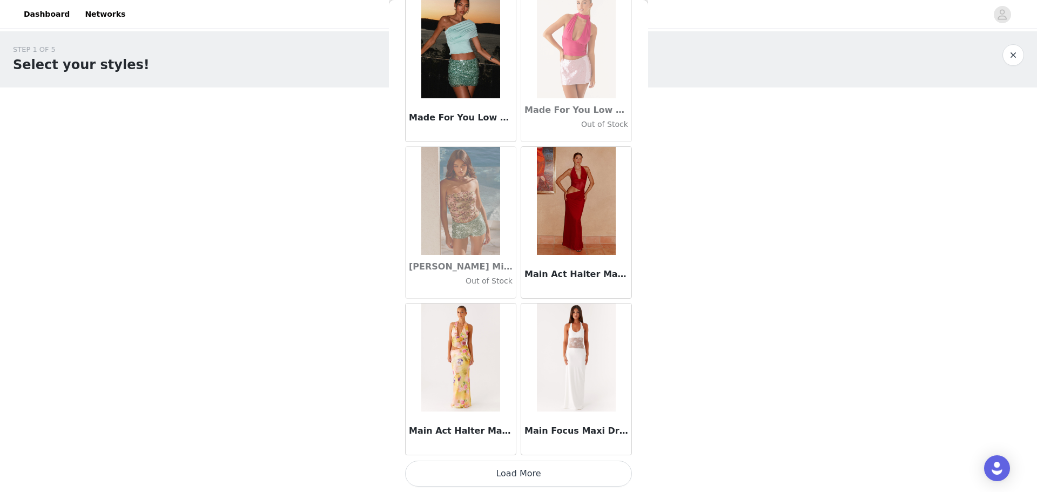
click at [544, 475] on button "Load More" at bounding box center [518, 474] width 227 height 26
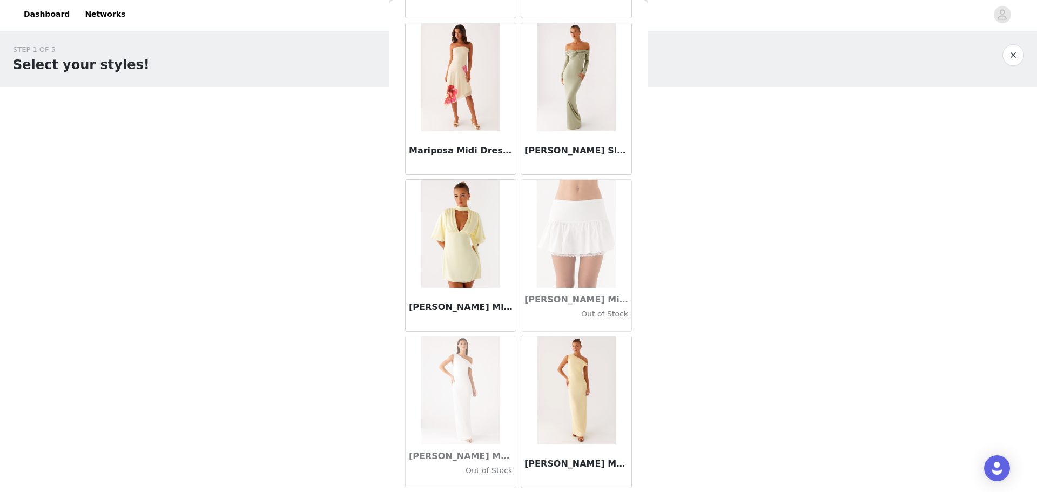
scroll to position [41899, 0]
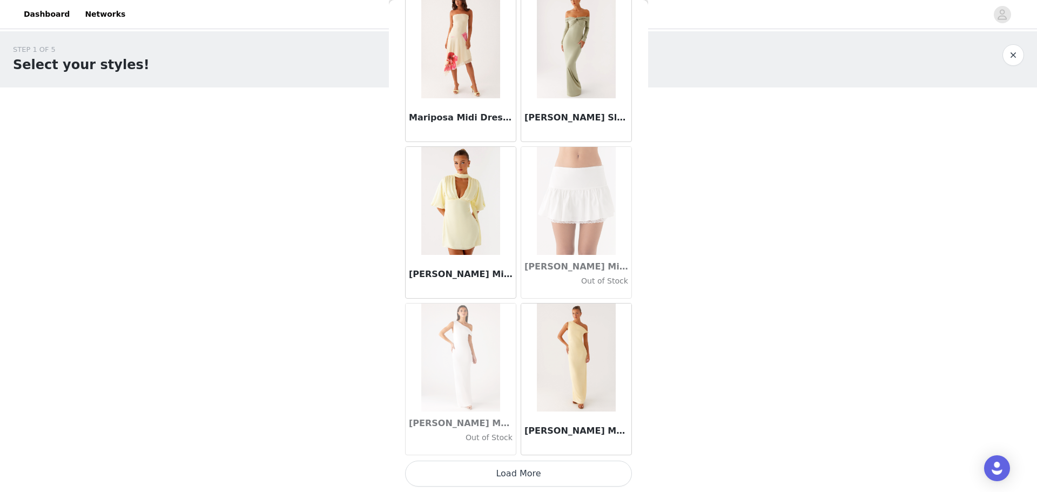
click at [518, 469] on button "Load More" at bounding box center [518, 474] width 227 height 26
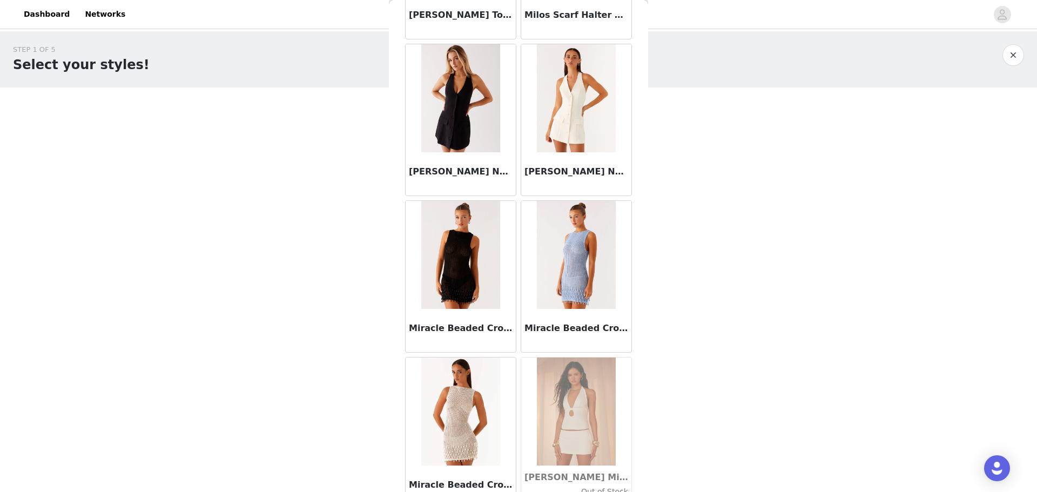
scroll to position [43466, 0]
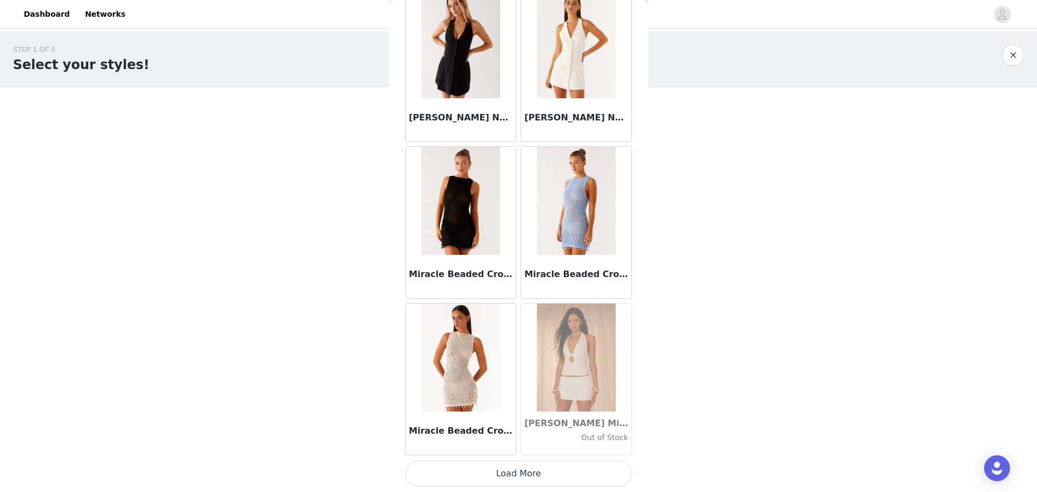
click at [524, 473] on button "Load More" at bounding box center [518, 474] width 227 height 26
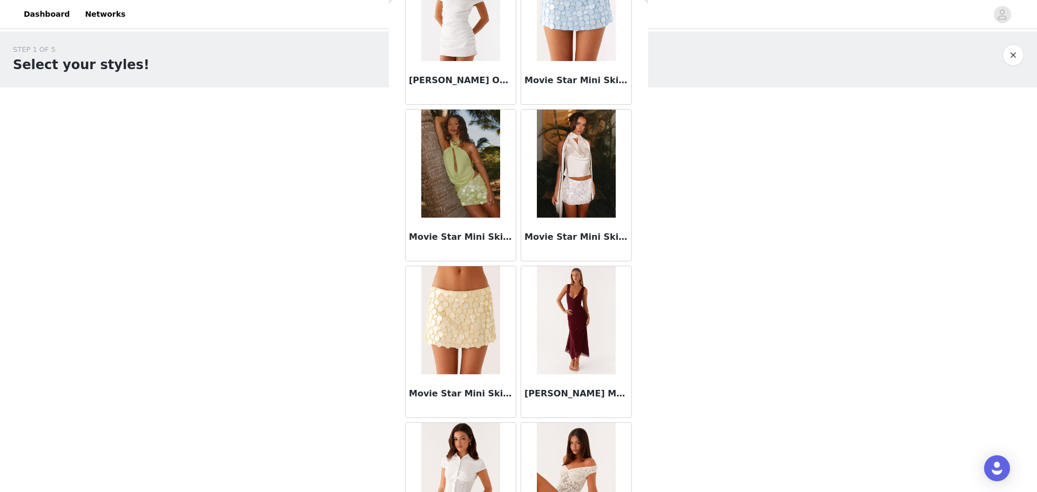
scroll to position [45033, 0]
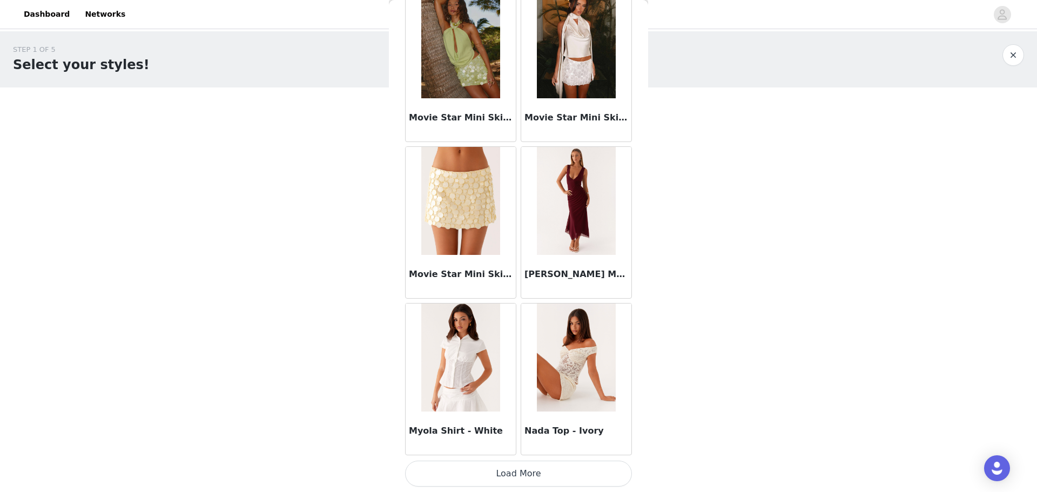
click at [522, 470] on button "Load More" at bounding box center [518, 474] width 227 height 26
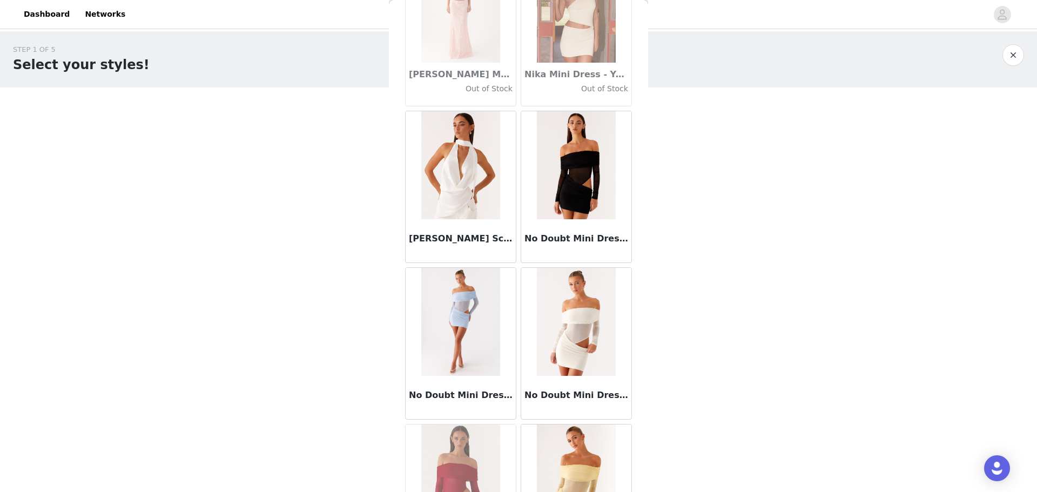
scroll to position [46599, 0]
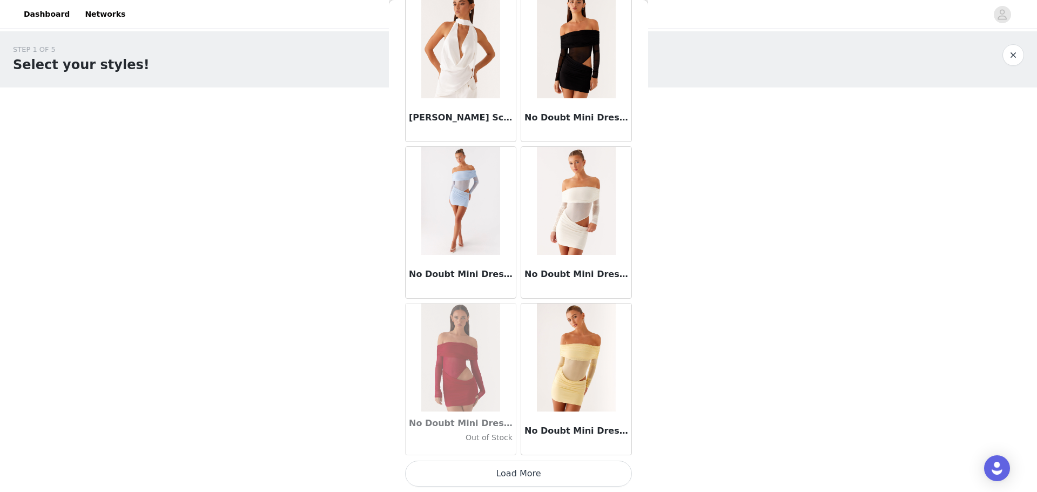
click at [512, 474] on button "Load More" at bounding box center [518, 474] width 227 height 26
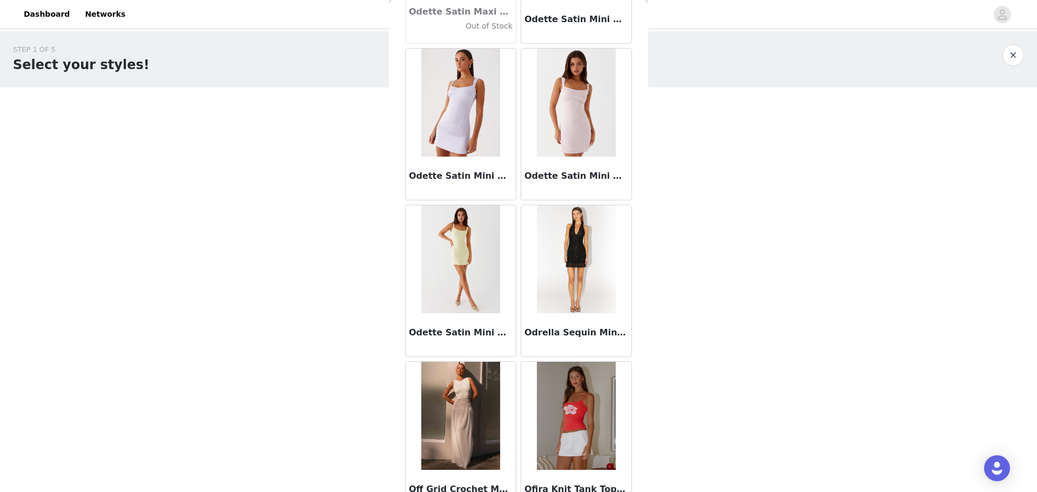
scroll to position [48166, 0]
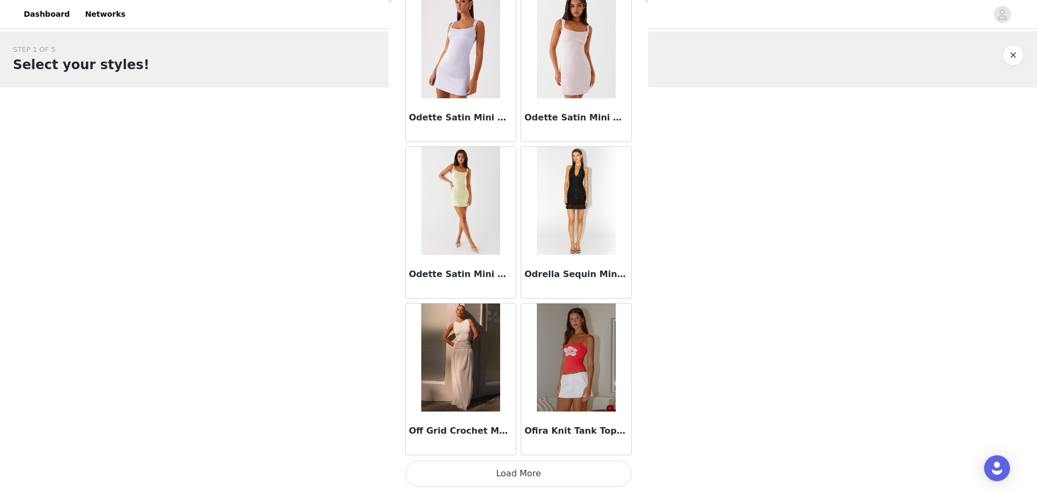
click at [520, 471] on button "Load More" at bounding box center [518, 474] width 227 height 26
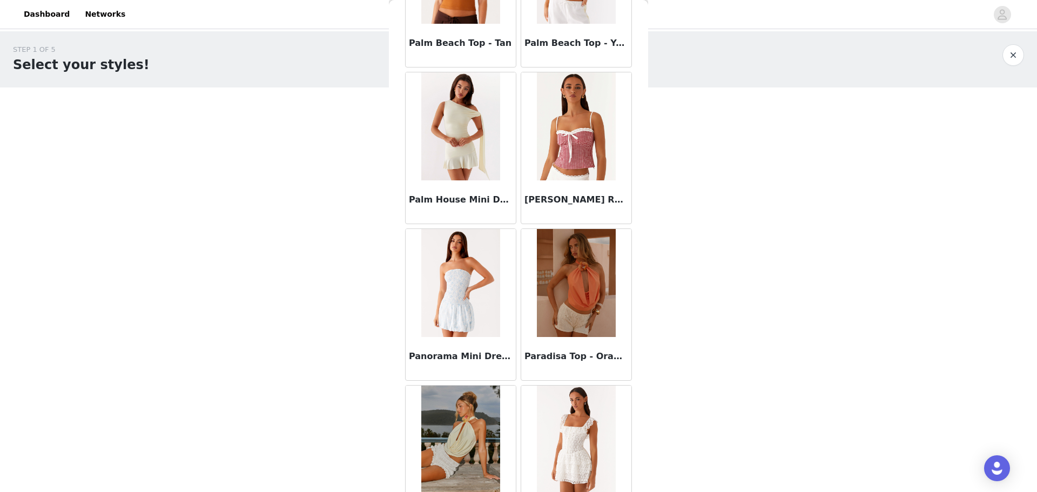
scroll to position [49733, 0]
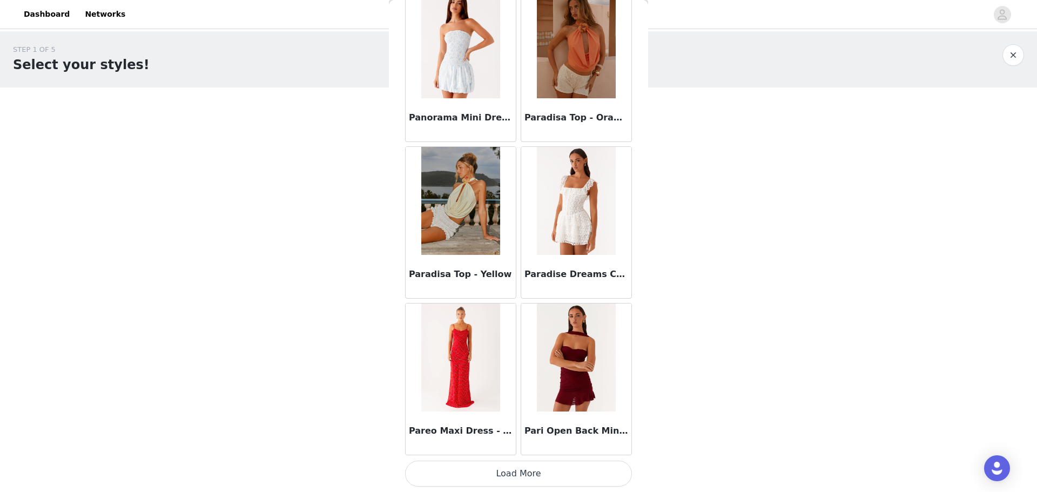
click at [517, 479] on button "Load More" at bounding box center [518, 474] width 227 height 26
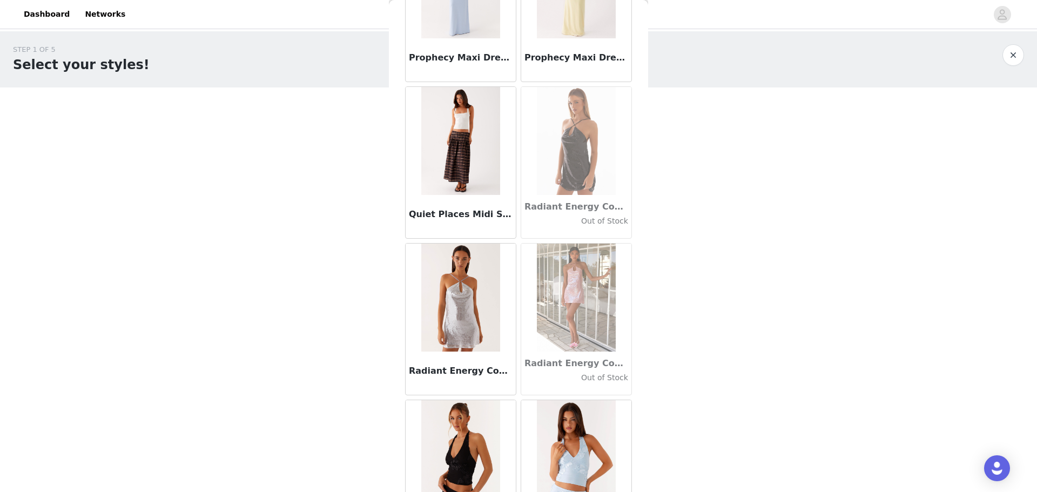
scroll to position [51300, 0]
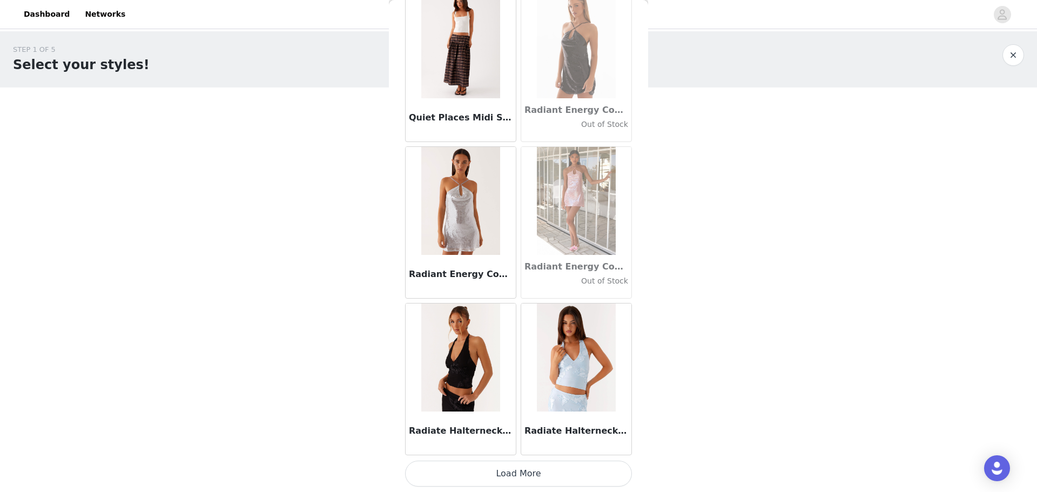
click at [525, 474] on button "Load More" at bounding box center [518, 474] width 227 height 26
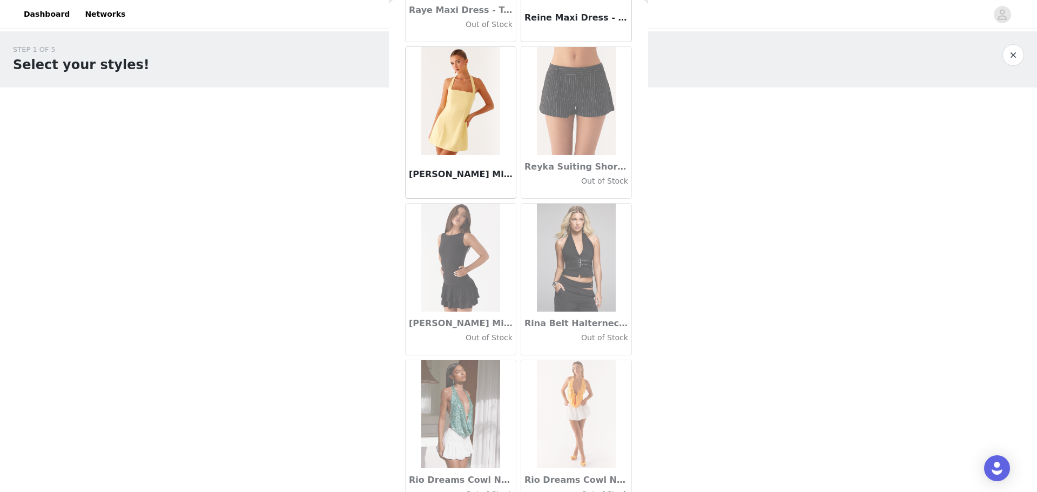
scroll to position [52867, 0]
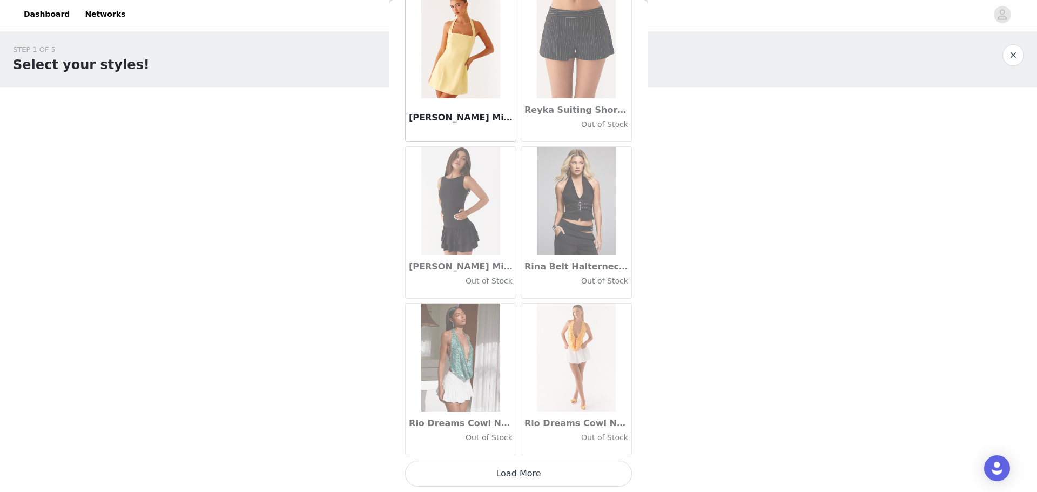
click at [515, 471] on button "Load More" at bounding box center [518, 474] width 227 height 26
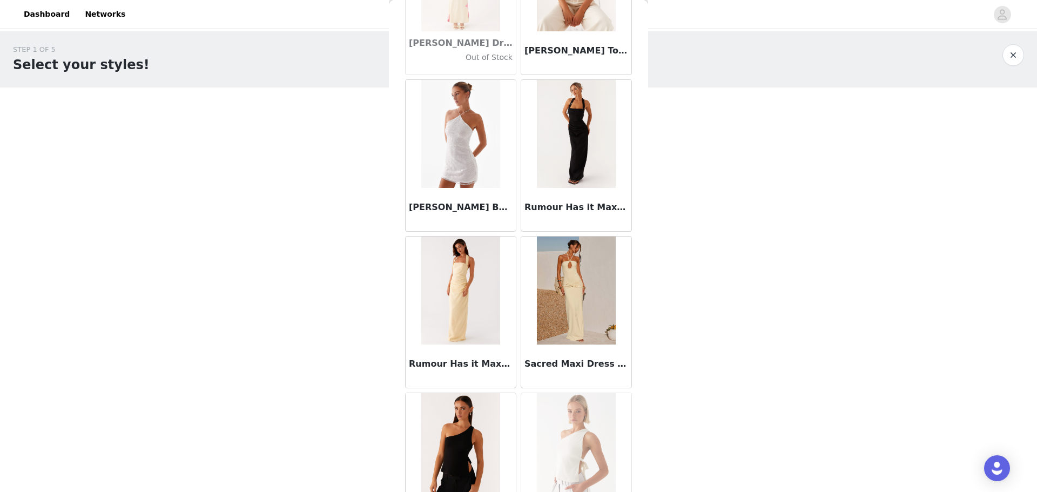
scroll to position [54434, 0]
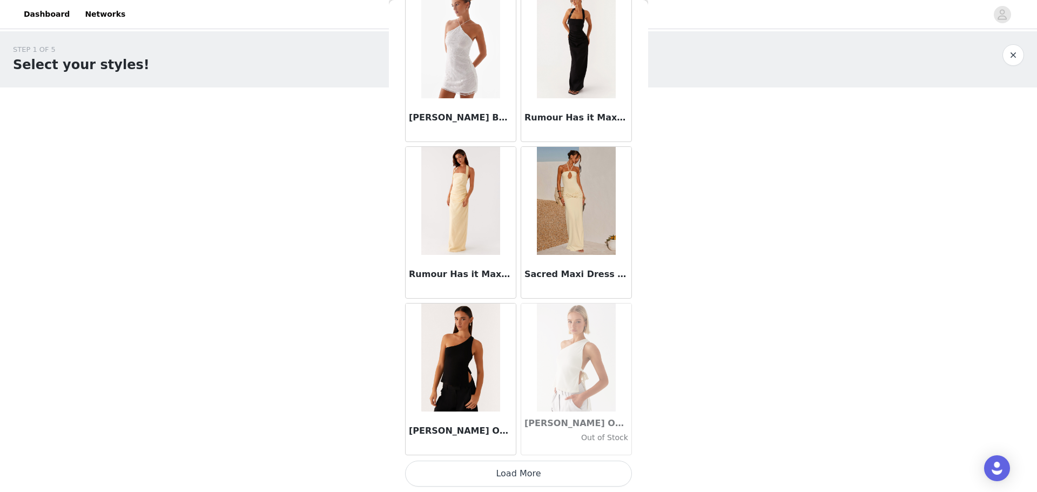
click at [518, 470] on button "Load More" at bounding box center [518, 474] width 227 height 26
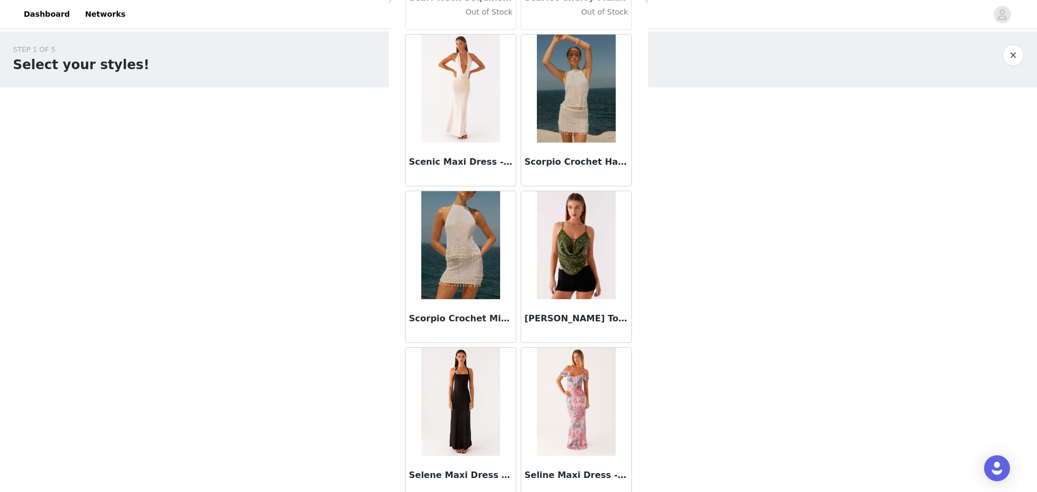
scroll to position [56000, 0]
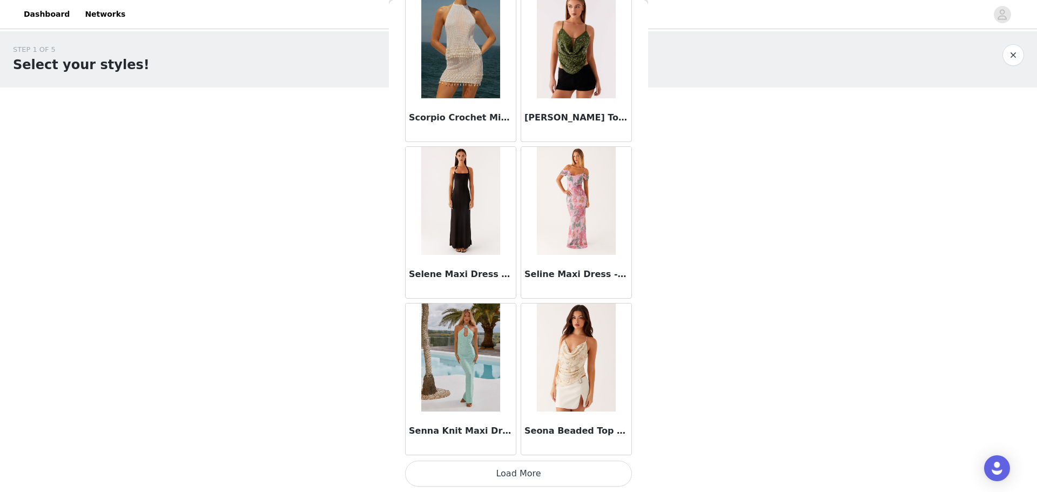
click at [521, 465] on button "Load More" at bounding box center [518, 474] width 227 height 26
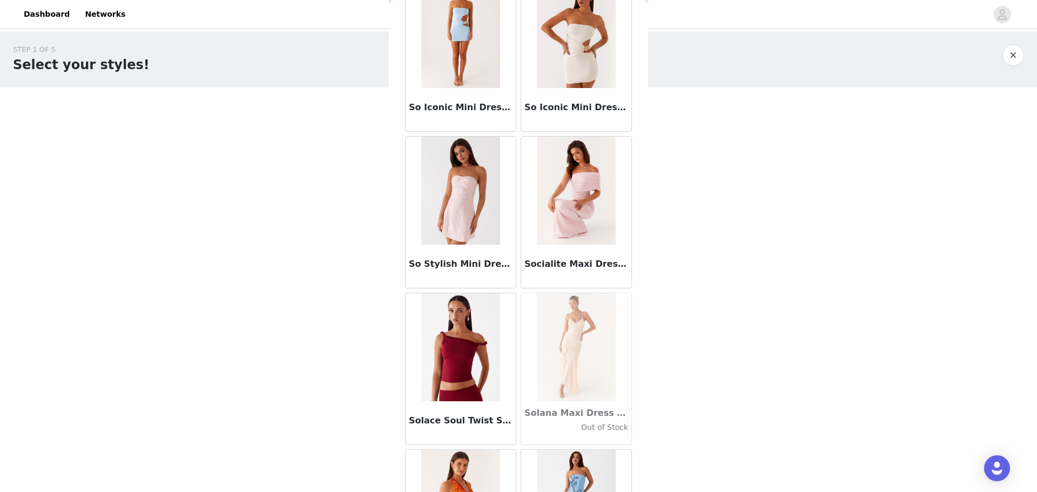
scroll to position [57567, 0]
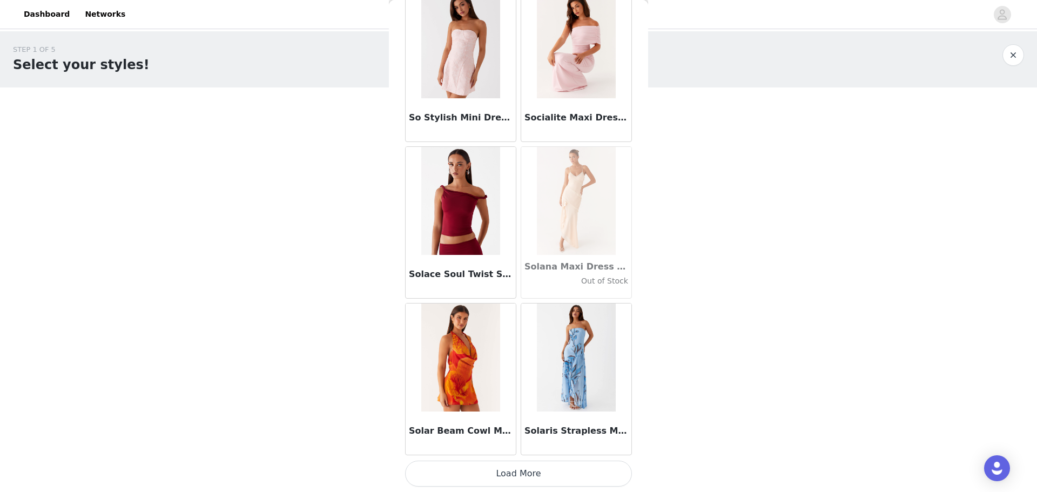
click at [525, 472] on button "Load More" at bounding box center [518, 474] width 227 height 26
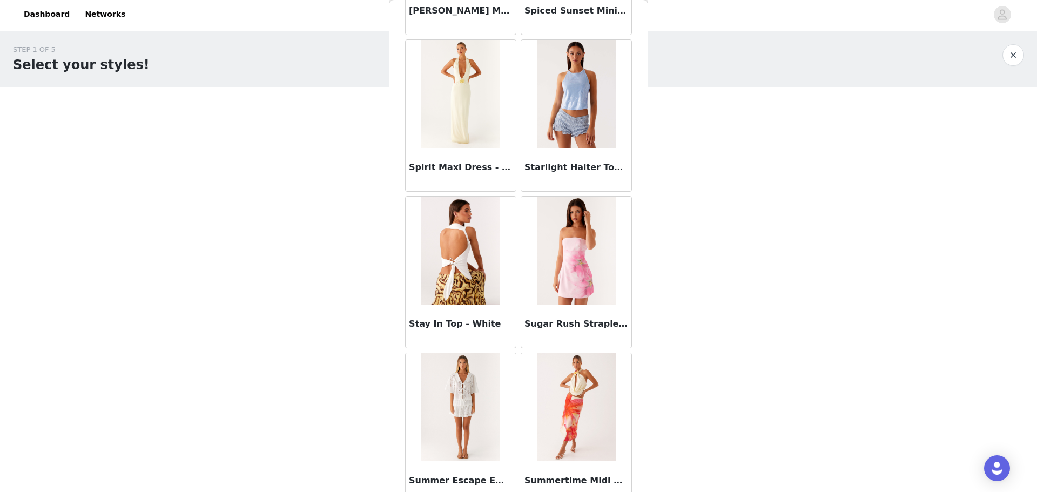
scroll to position [59134, 0]
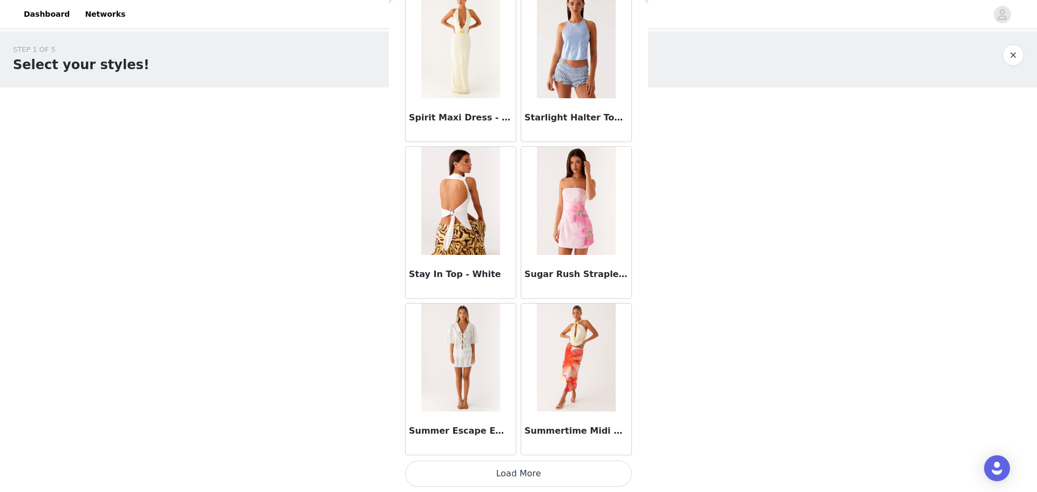
click at [539, 465] on button "Load More" at bounding box center [518, 474] width 227 height 26
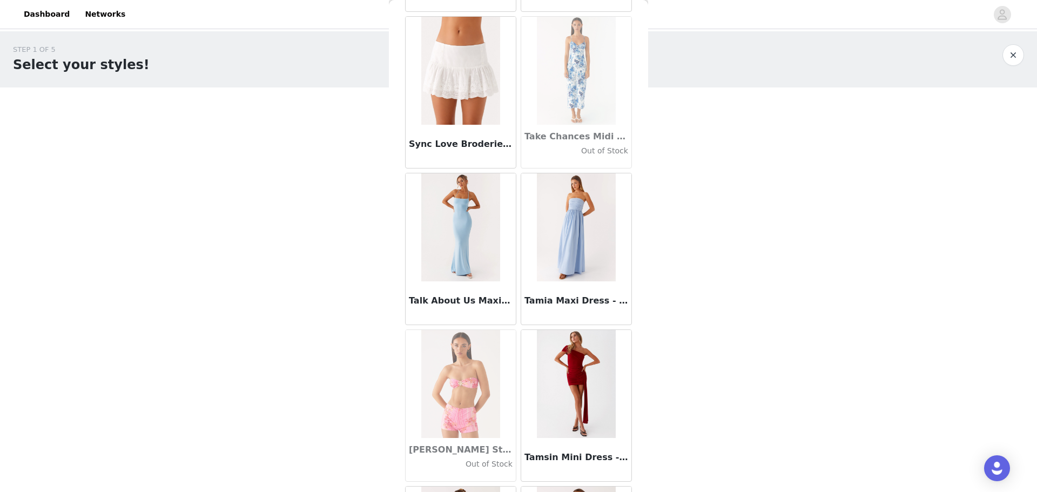
scroll to position [60701, 0]
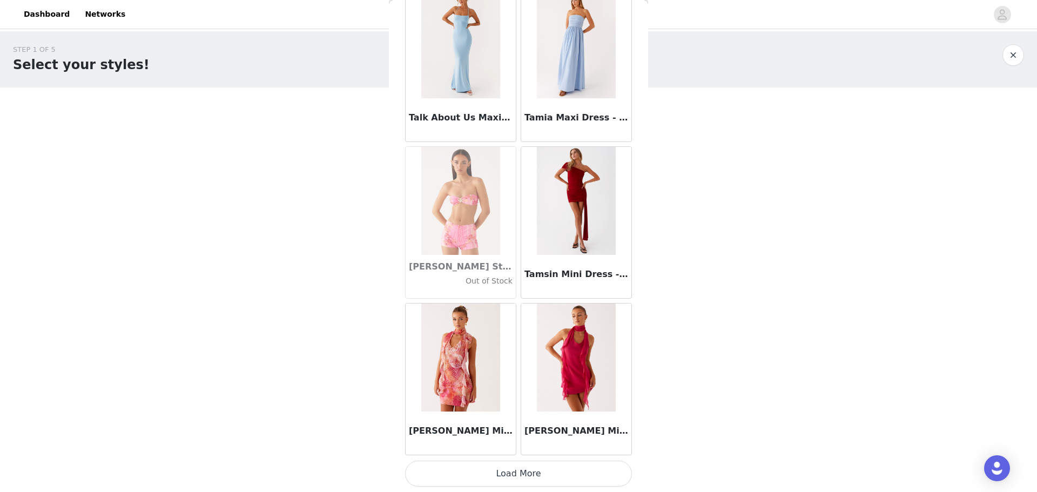
click at [520, 470] on button "Load More" at bounding box center [518, 474] width 227 height 26
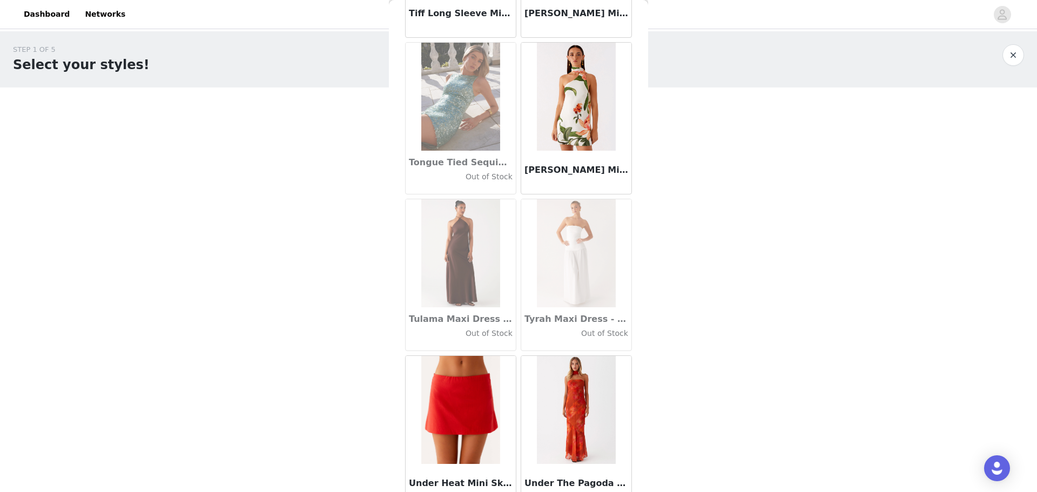
scroll to position [62268, 0]
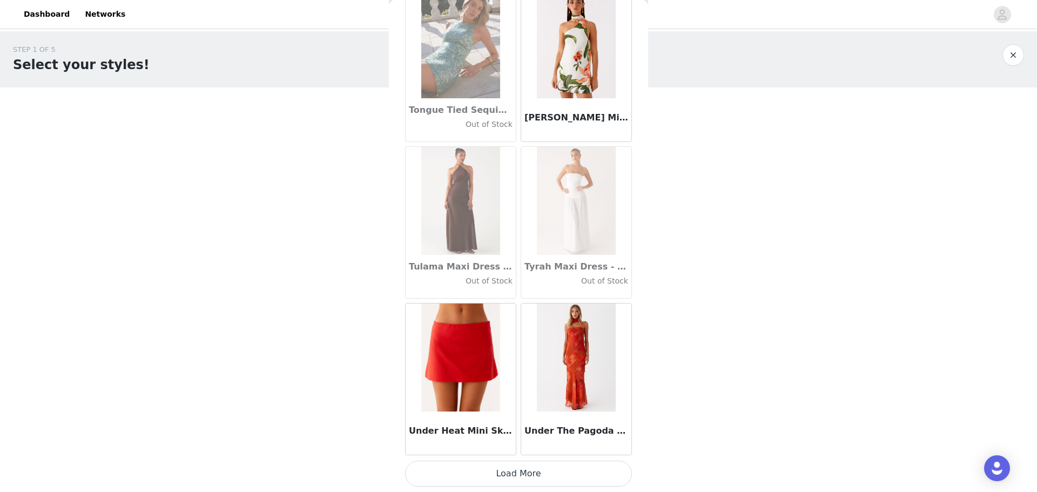
click at [546, 464] on button "Load More" at bounding box center [518, 474] width 227 height 26
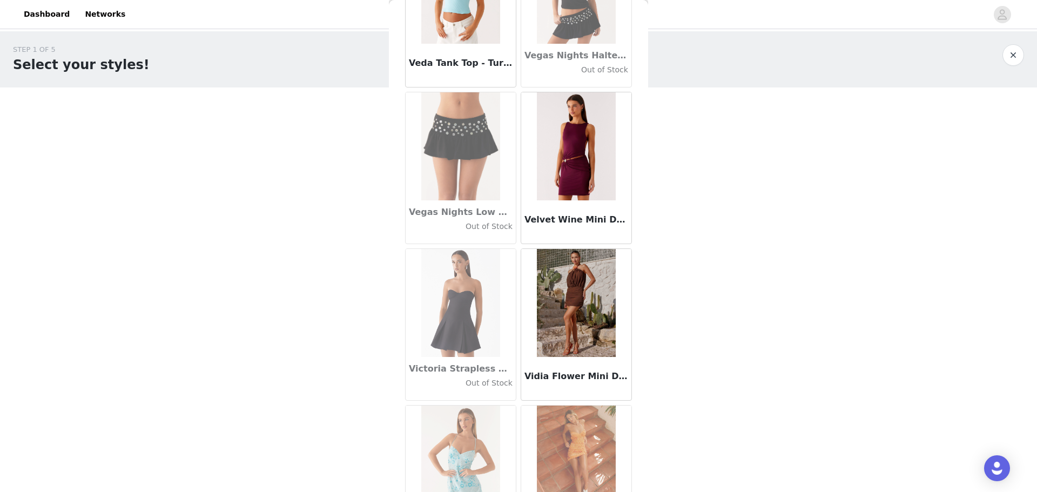
scroll to position [63835, 0]
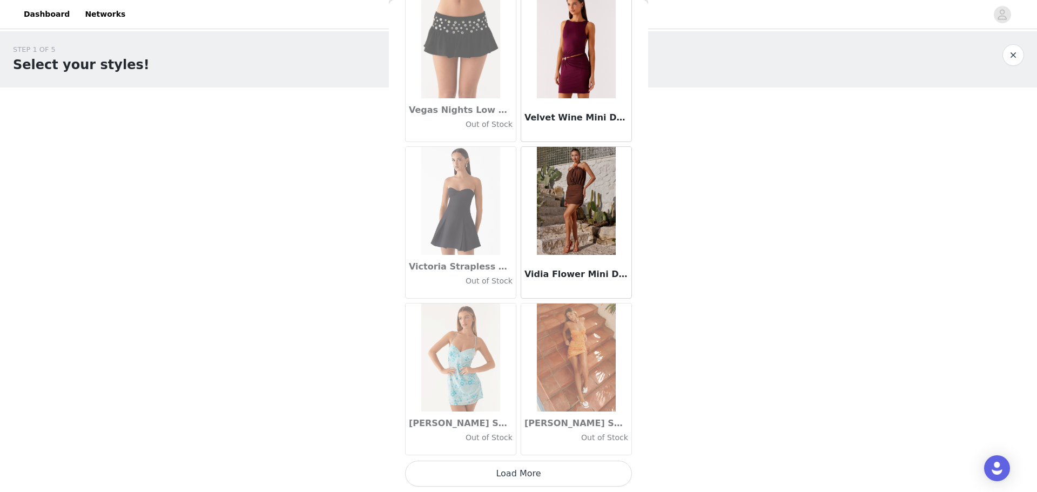
click at [524, 472] on button "Load More" at bounding box center [518, 474] width 227 height 26
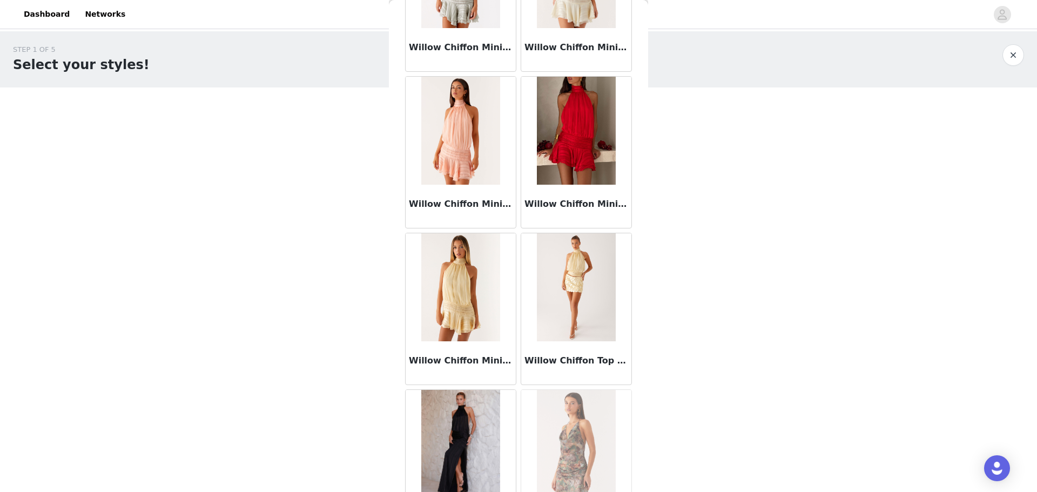
scroll to position [65401, 0]
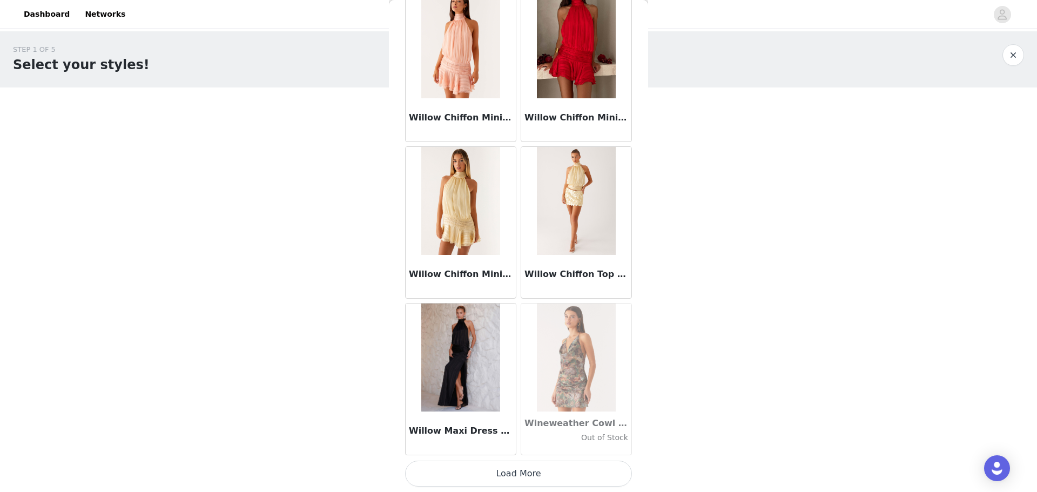
click at [533, 473] on button "Load More" at bounding box center [518, 474] width 227 height 26
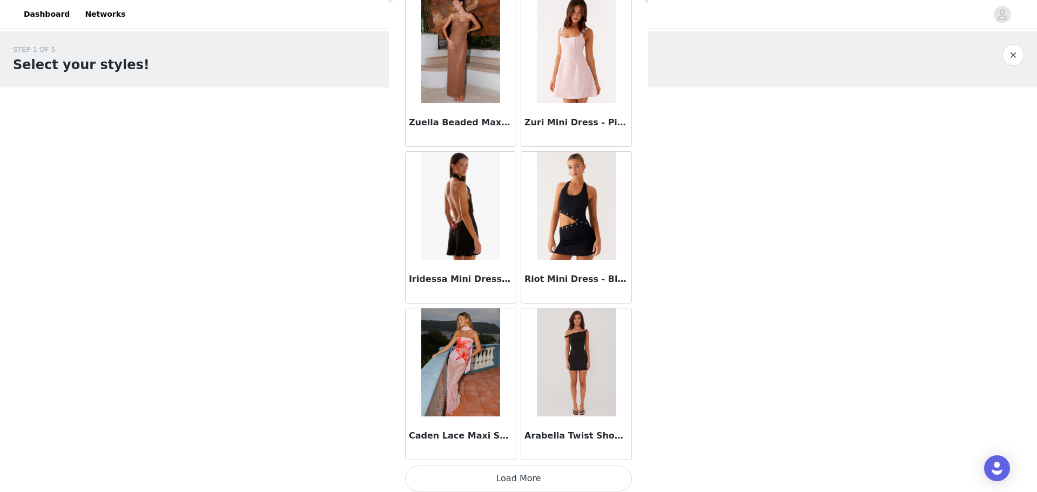
scroll to position [66968, 0]
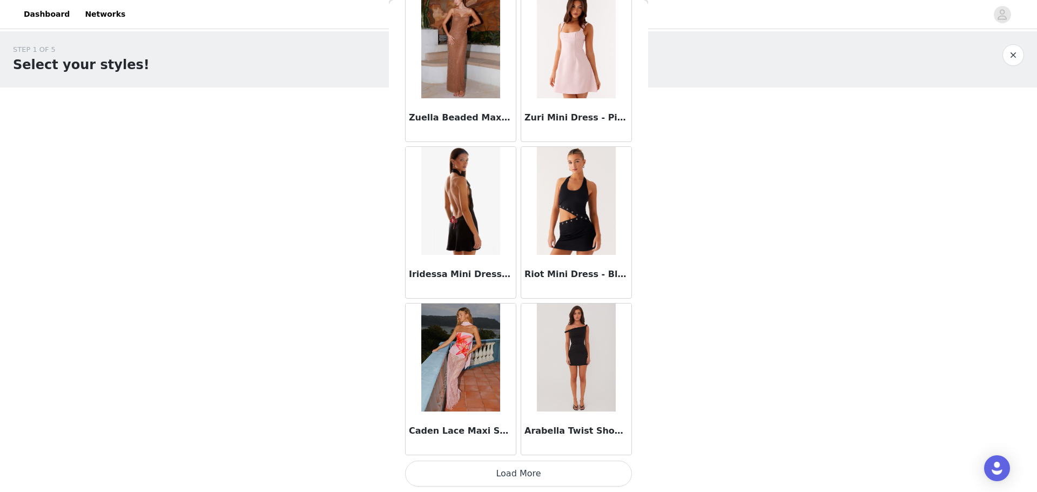
click at [511, 475] on button "Load More" at bounding box center [518, 474] width 227 height 26
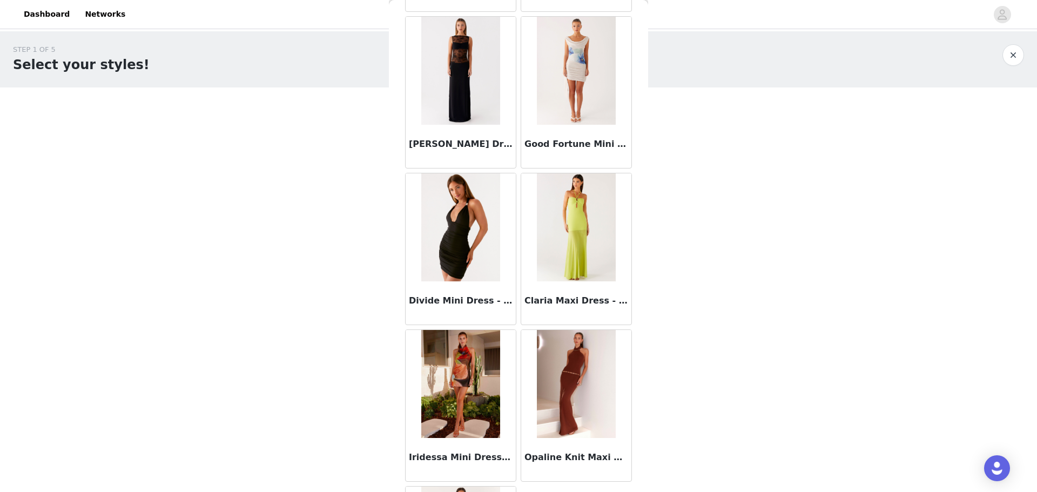
scroll to position [67560, 0]
